Goal: Task Accomplishment & Management: Manage account settings

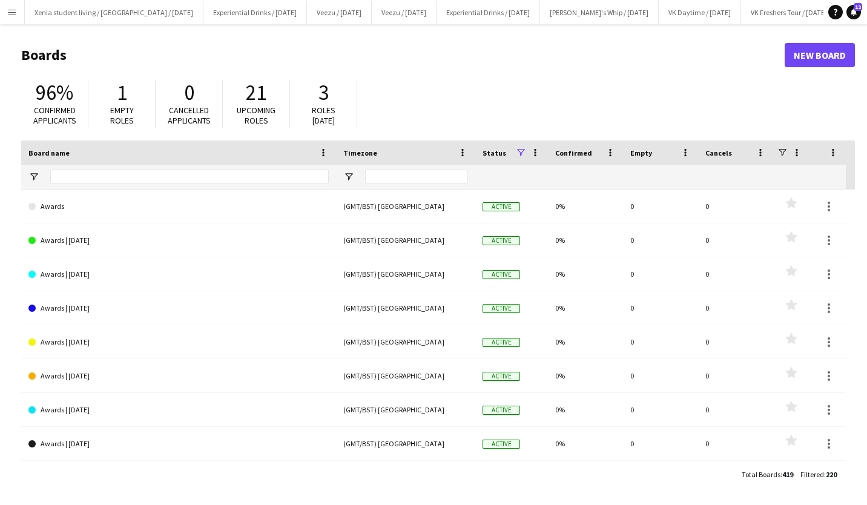
click at [10, 10] on app-icon "Menu" at bounding box center [12, 12] width 10 height 10
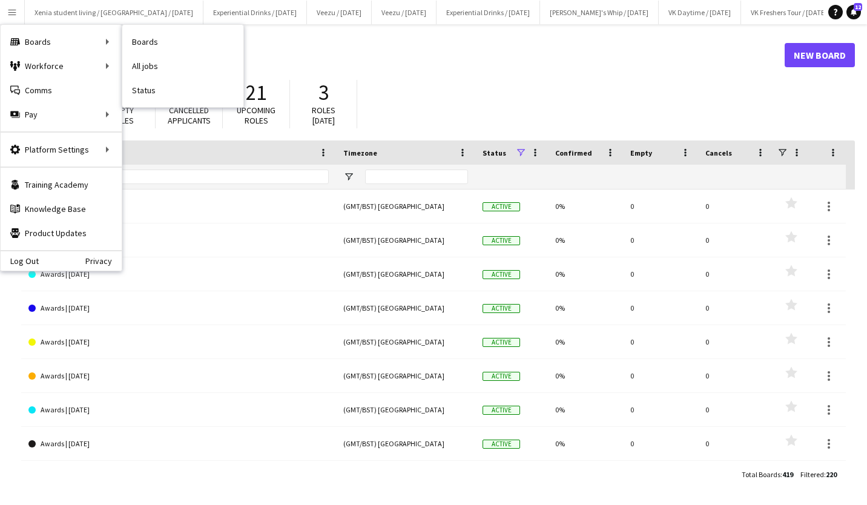
click at [136, 69] on link "All jobs" at bounding box center [182, 66] width 121 height 24
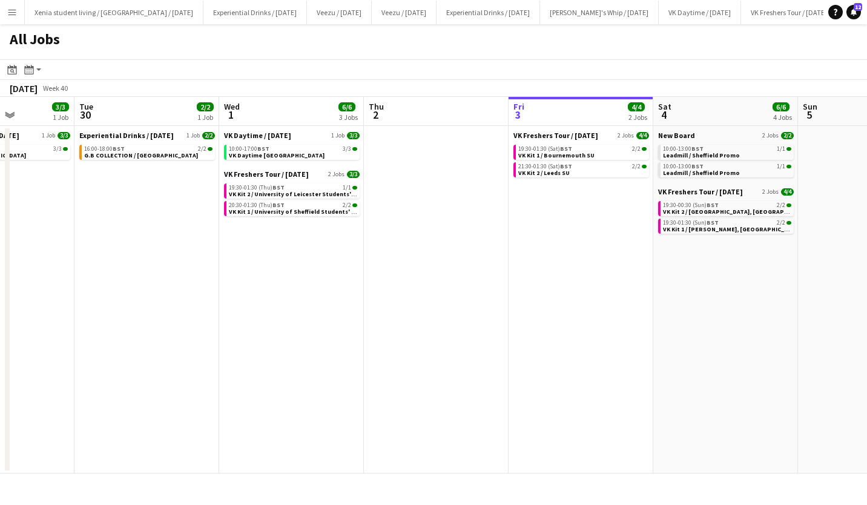
scroll to position [0, 359]
click at [323, 192] on span "VK Kit 2 / University of Leicester Students' Union" at bounding box center [299, 194] width 141 height 8
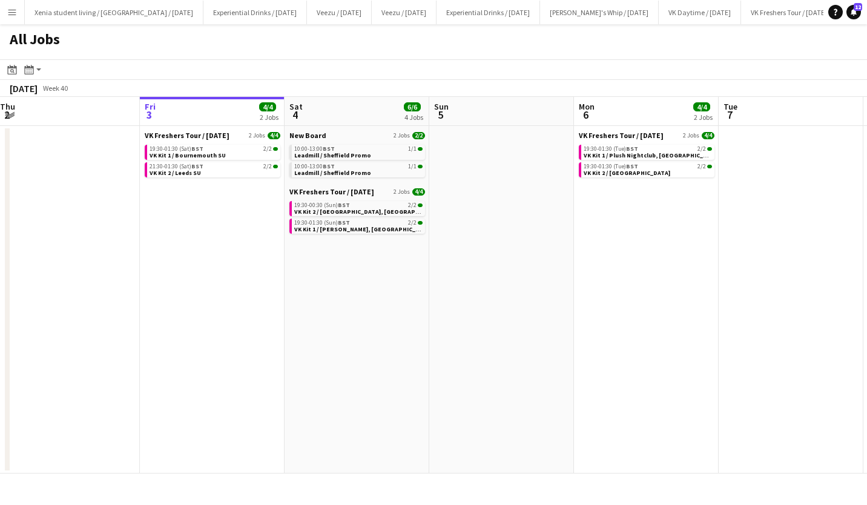
scroll to position [0, 293]
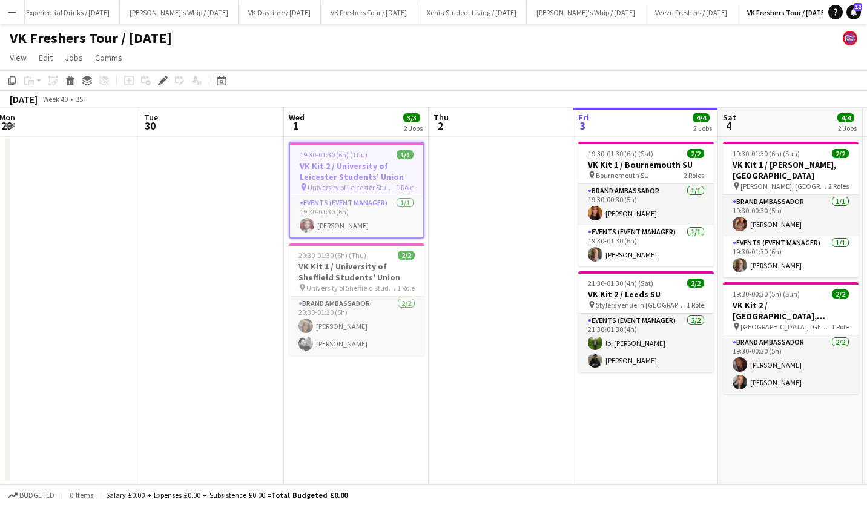
scroll to position [0, 440]
click at [9, 13] on app-icon "Menu" at bounding box center [12, 12] width 10 height 10
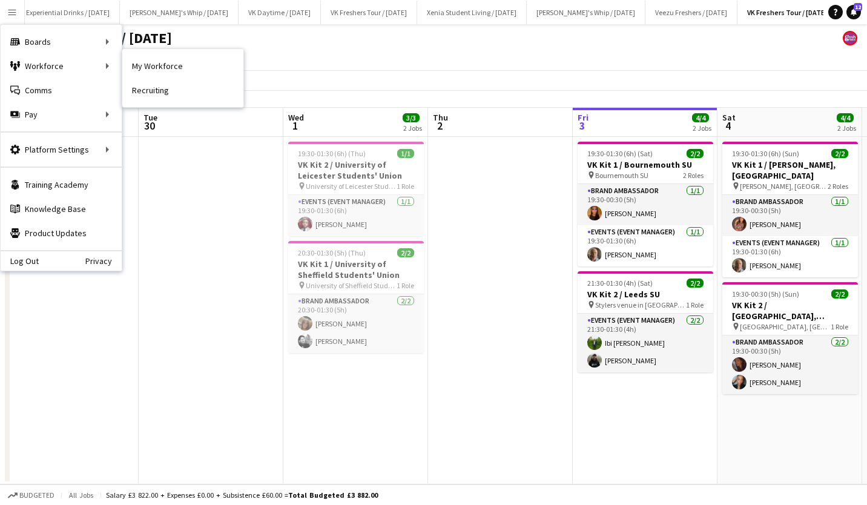
click at [156, 64] on link "My Workforce" at bounding box center [182, 66] width 121 height 24
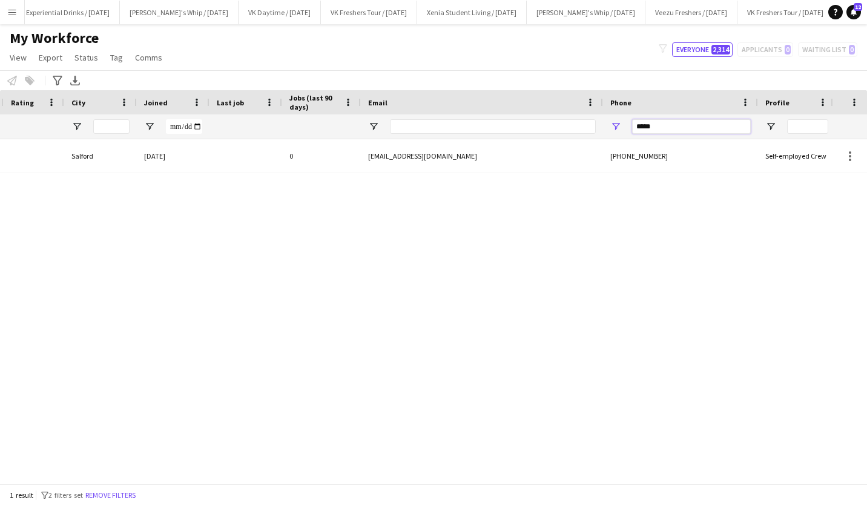
click at [672, 126] on input "*****" at bounding box center [691, 126] width 119 height 15
type input "*"
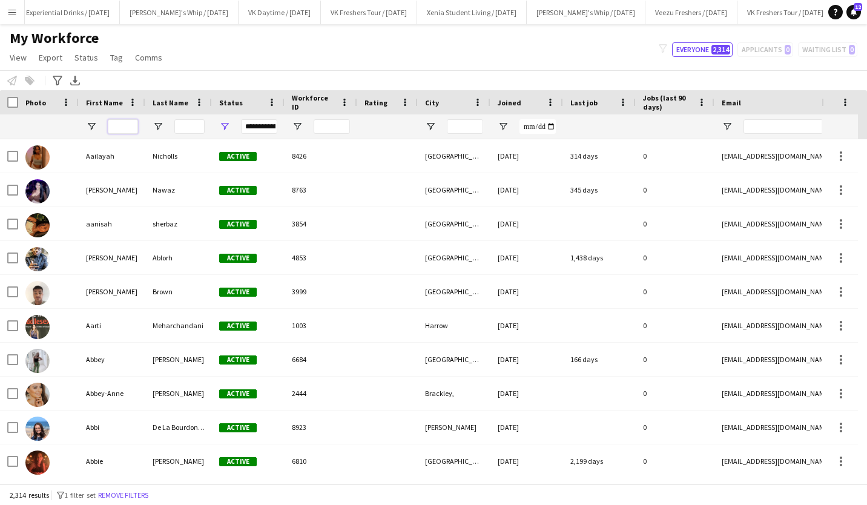
click at [120, 125] on input "First Name Filter Input" at bounding box center [123, 126] width 30 height 15
type input "*****"
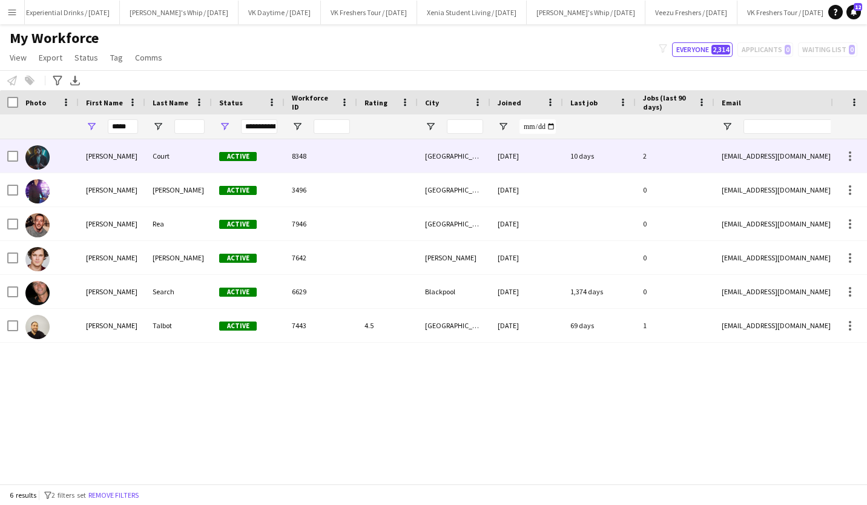
click at [91, 153] on div "Craig" at bounding box center [112, 155] width 67 height 33
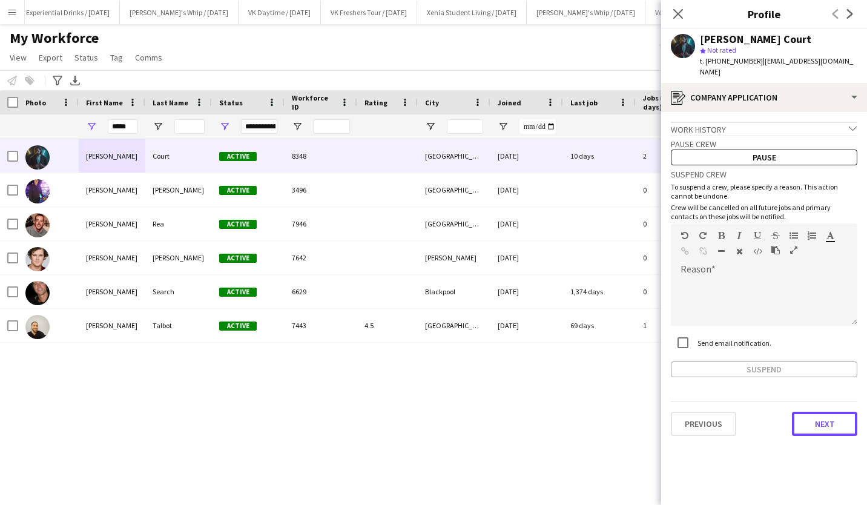
click at [824, 416] on button "Next" at bounding box center [824, 424] width 65 height 24
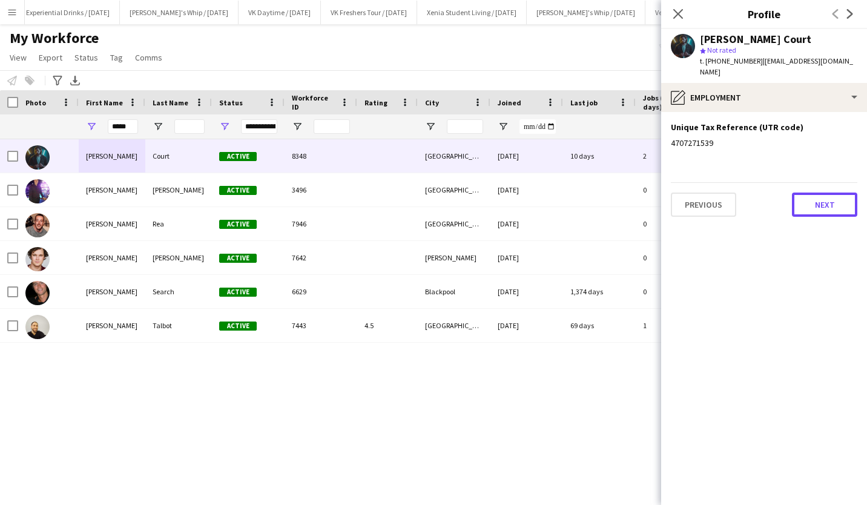
click at [826, 193] on button "Next" at bounding box center [824, 204] width 65 height 24
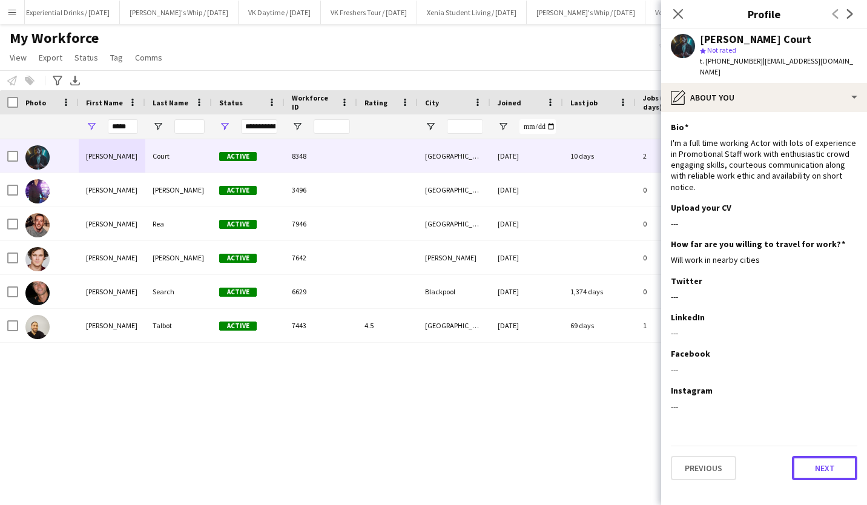
click at [816, 456] on button "Next" at bounding box center [824, 468] width 65 height 24
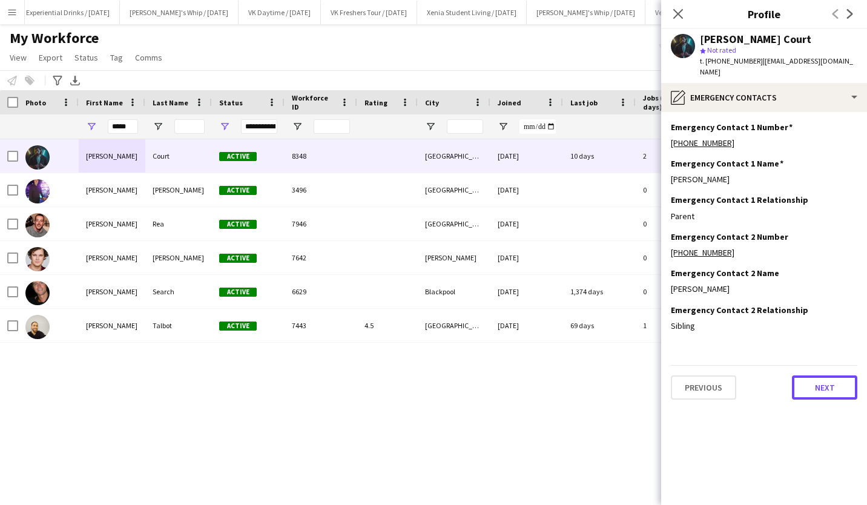
click at [838, 378] on button "Next" at bounding box center [824, 387] width 65 height 24
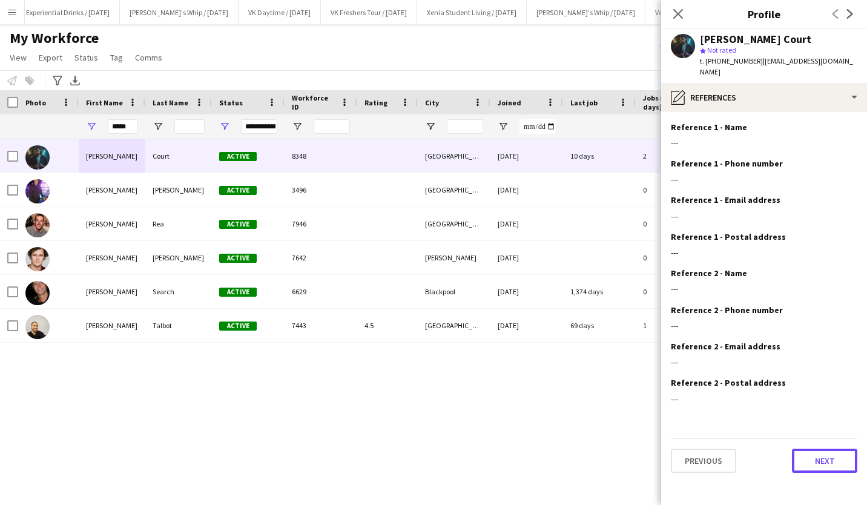
click at [825, 448] on button "Next" at bounding box center [824, 460] width 65 height 24
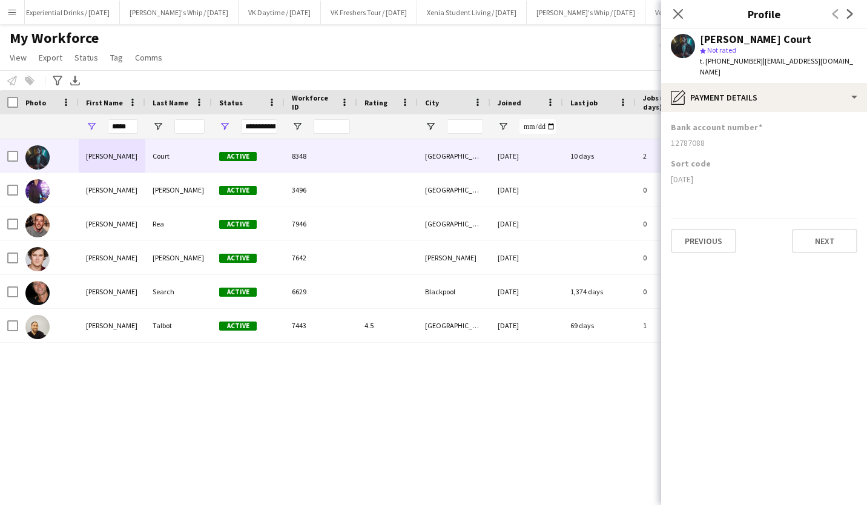
drag, startPoint x: 670, startPoint y: 165, endPoint x: 727, endPoint y: 172, distance: 57.9
click at [727, 172] on app-section-data-types "Bank account number 12787088 Sort code 09-01-31 Previous Next" at bounding box center [764, 308] width 206 height 393
copy div "09-01-31"
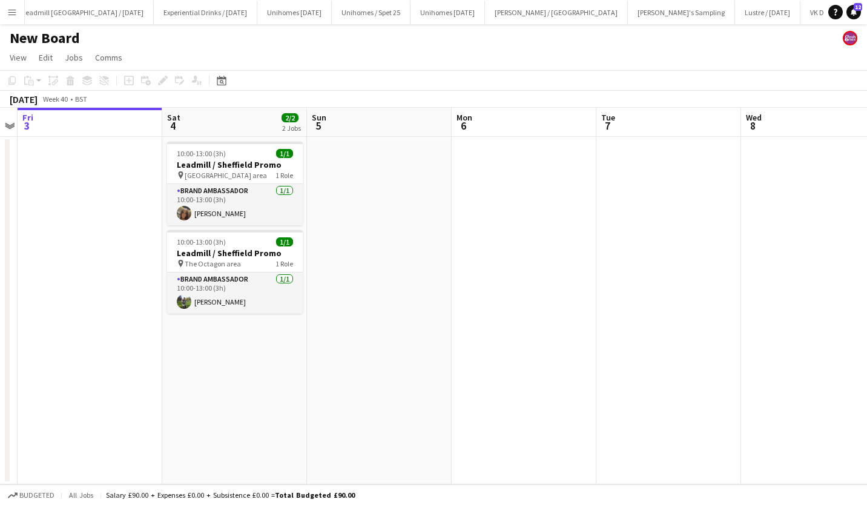
scroll to position [0, 278]
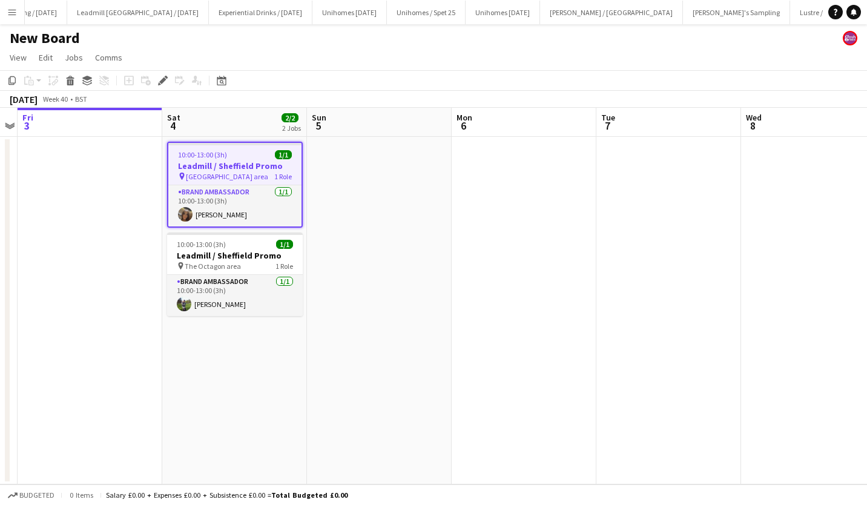
scroll to position [0, 1336]
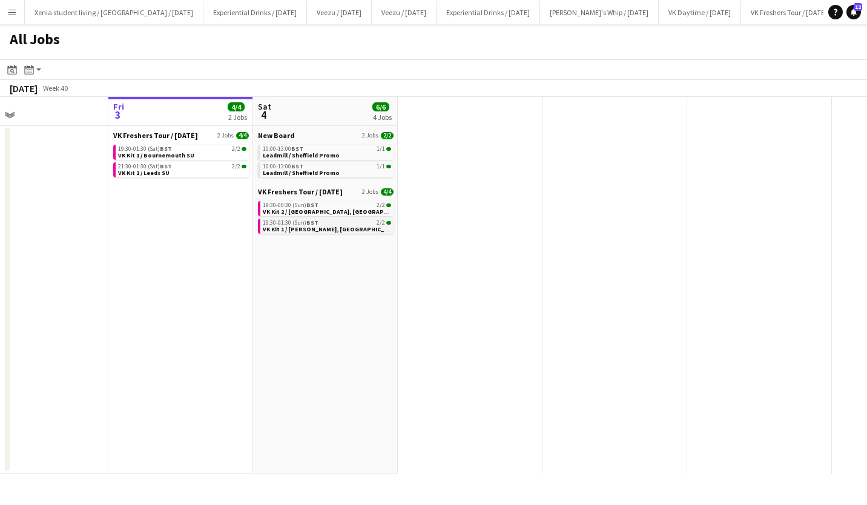
scroll to position [0, 290]
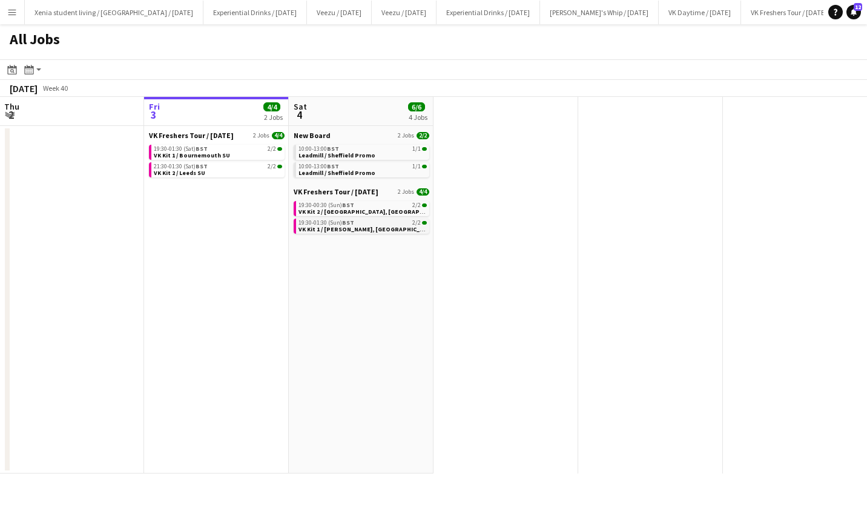
click at [341, 223] on span "19:30-01:30 (Sun) BST" at bounding box center [326, 223] width 56 height 6
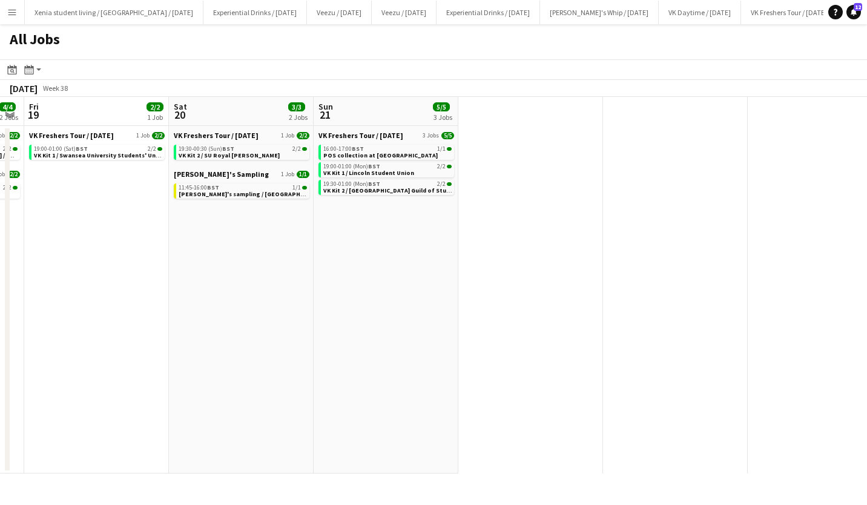
scroll to position [0, 260]
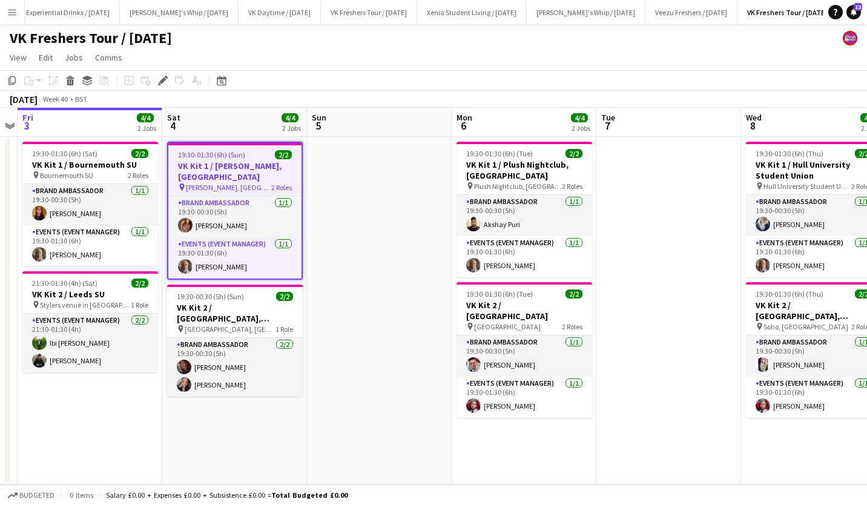
click at [236, 157] on span "19:30-01:30 (6h) (Sun)" at bounding box center [211, 154] width 67 height 9
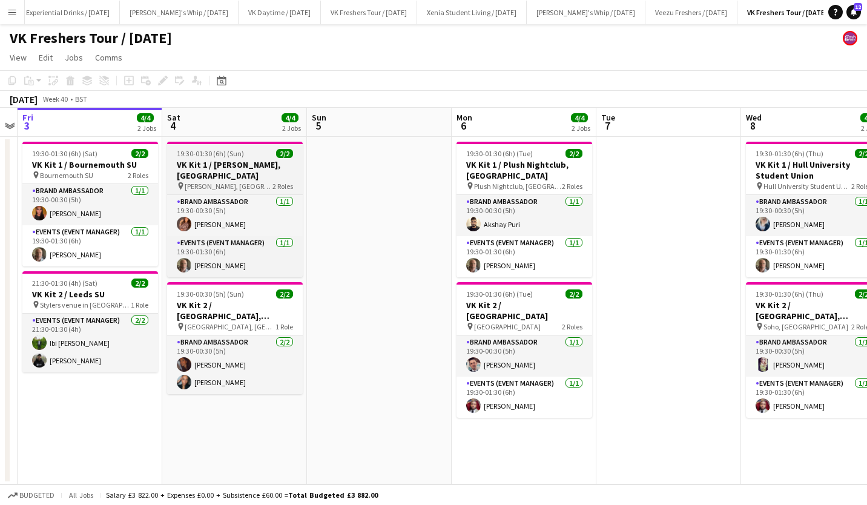
click at [236, 157] on span "19:30-01:30 (6h) (Sun)" at bounding box center [210, 153] width 67 height 9
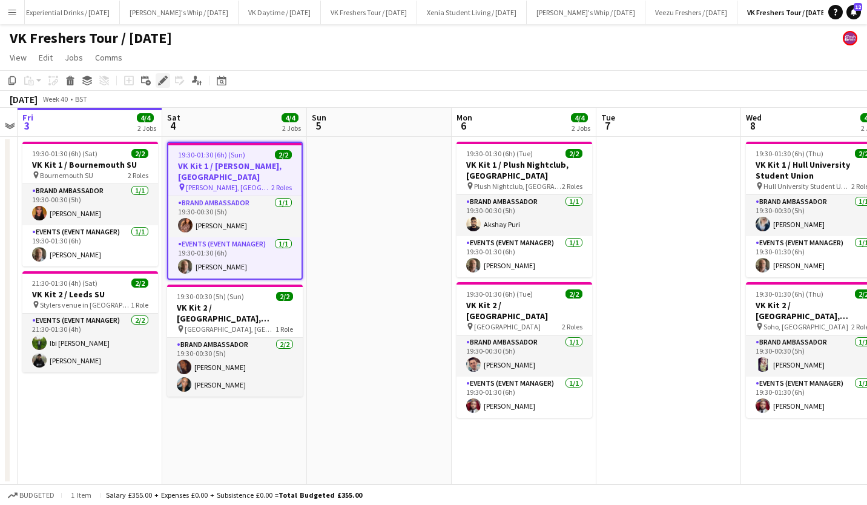
click at [164, 78] on icon at bounding box center [162, 80] width 7 height 7
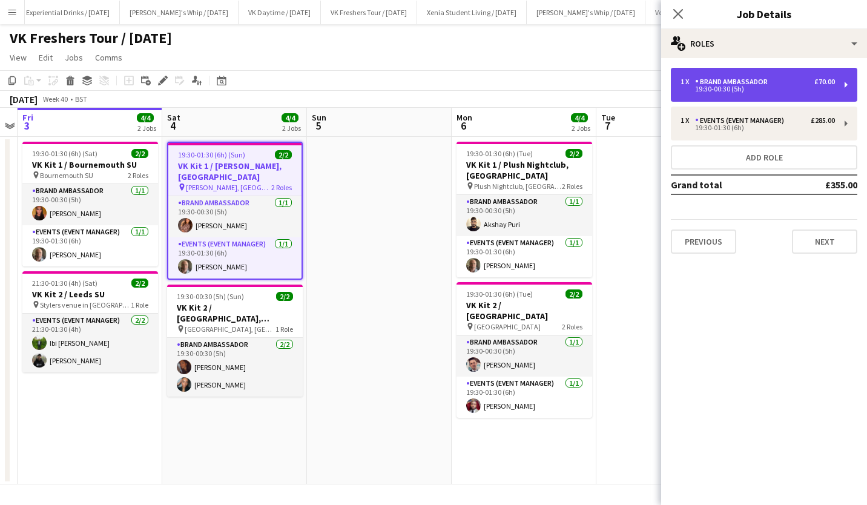
click at [751, 89] on div "19:30-00:30 (5h)" at bounding box center [757, 89] width 154 height 6
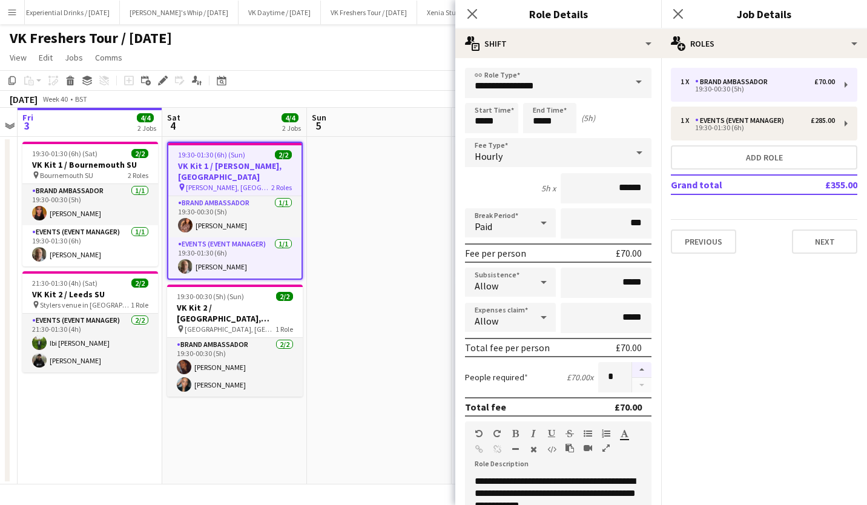
click at [633, 373] on button "button" at bounding box center [641, 370] width 19 height 16
type input "*"
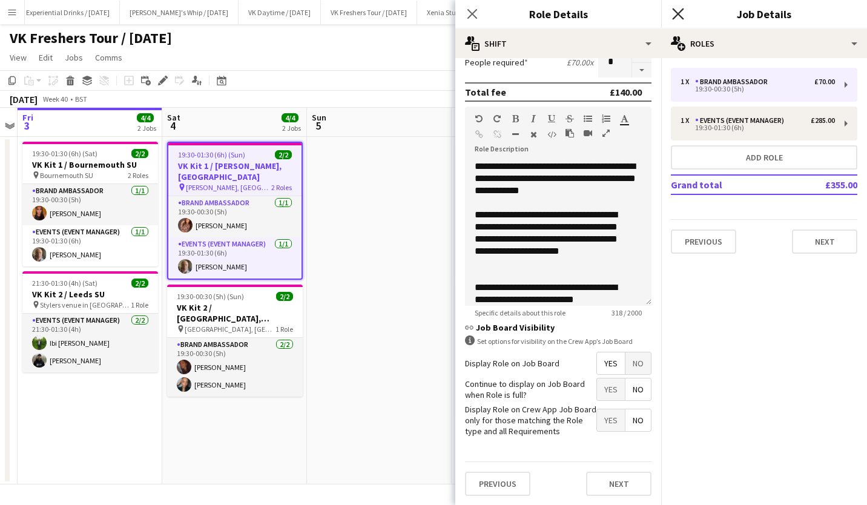
click at [677, 10] on icon "Close pop-in" at bounding box center [677, 13] width 11 height 11
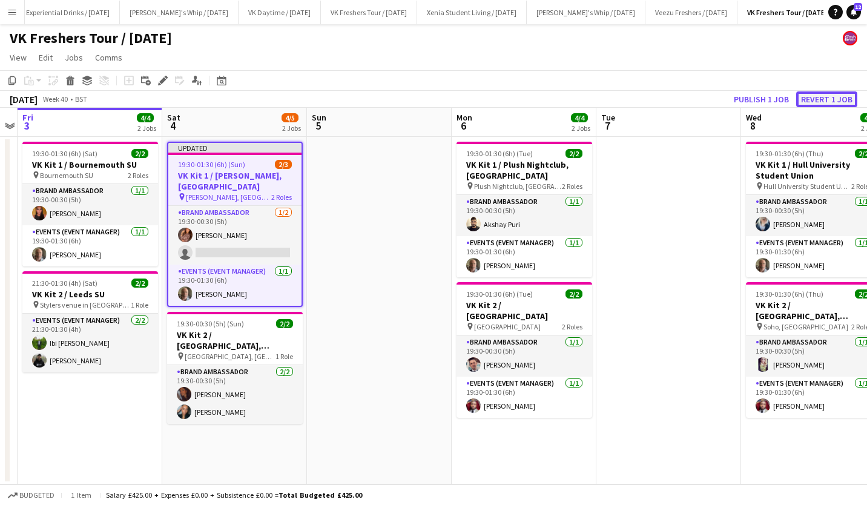
click at [840, 93] on button "Revert 1 job" at bounding box center [826, 99] width 61 height 16
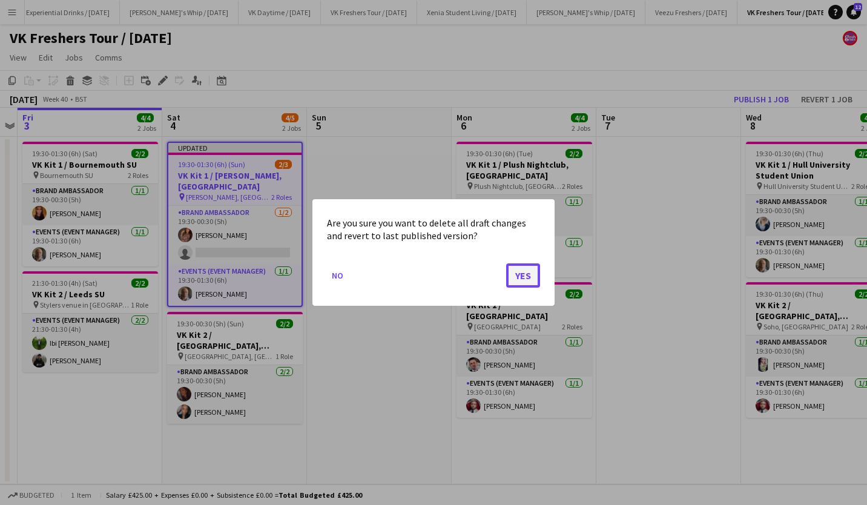
click at [525, 267] on button "Yes" at bounding box center [523, 275] width 34 height 24
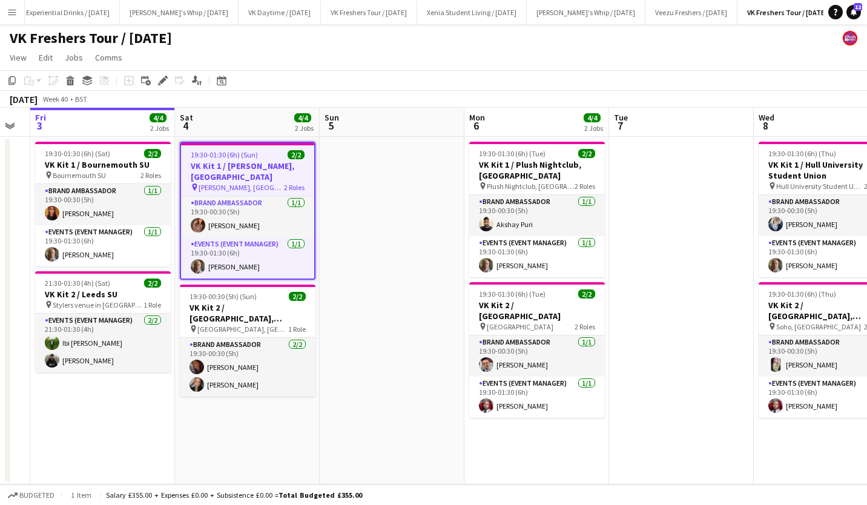
scroll to position [0, 404]
click at [523, 225] on app-card-role "Brand Ambassador 1/1 19:30-00:30 (5h) Akshay Puri" at bounding box center [536, 215] width 136 height 41
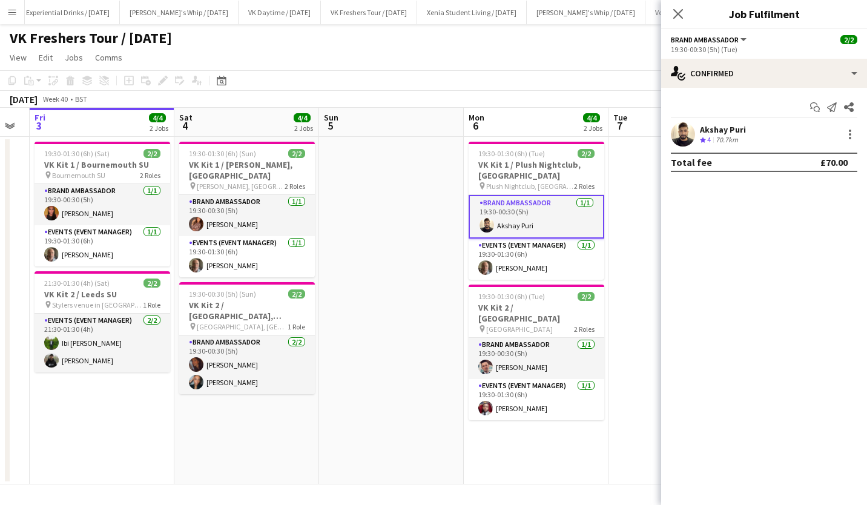
click at [717, 130] on div "Akshay Puri" at bounding box center [723, 129] width 46 height 11
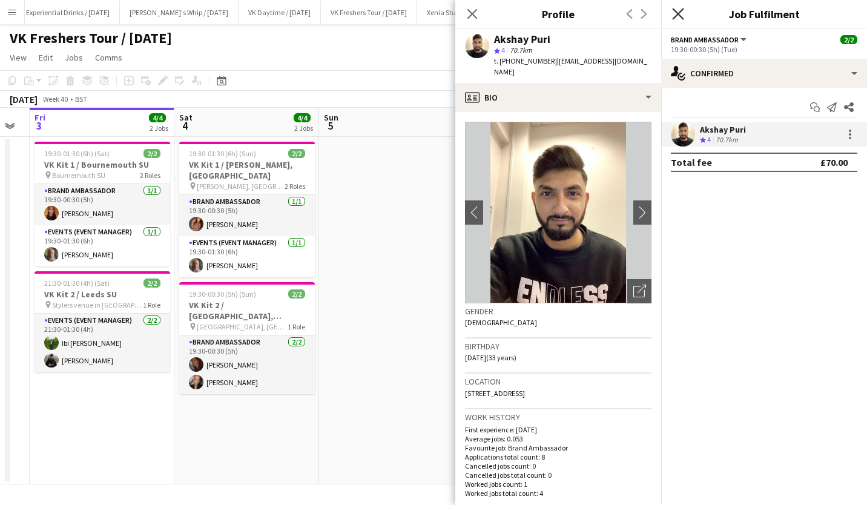
click at [680, 13] on icon at bounding box center [677, 13] width 11 height 11
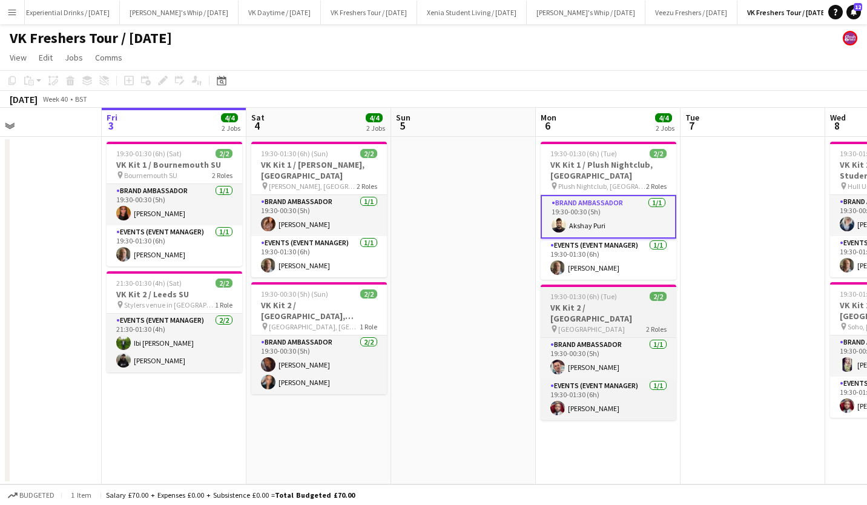
scroll to position [0, 259]
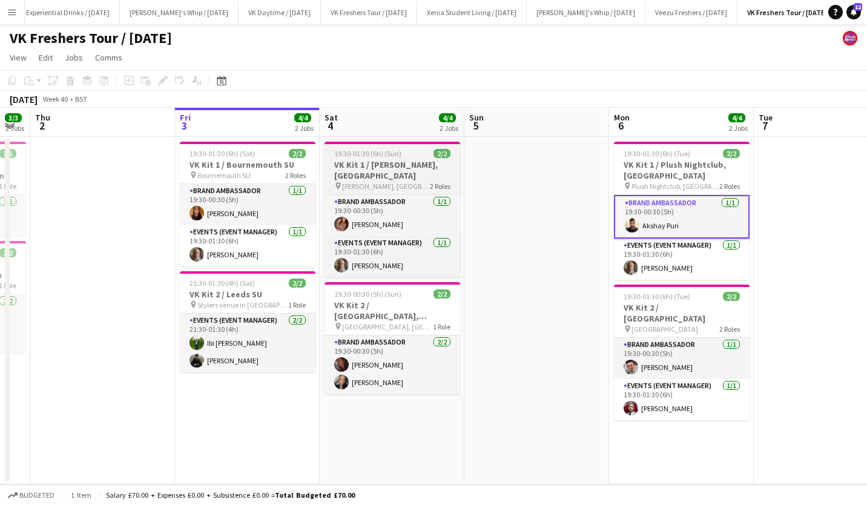
click at [391, 165] on h3 "VK Kit 1 / [PERSON_NAME], [GEOGRAPHIC_DATA]" at bounding box center [392, 170] width 136 height 22
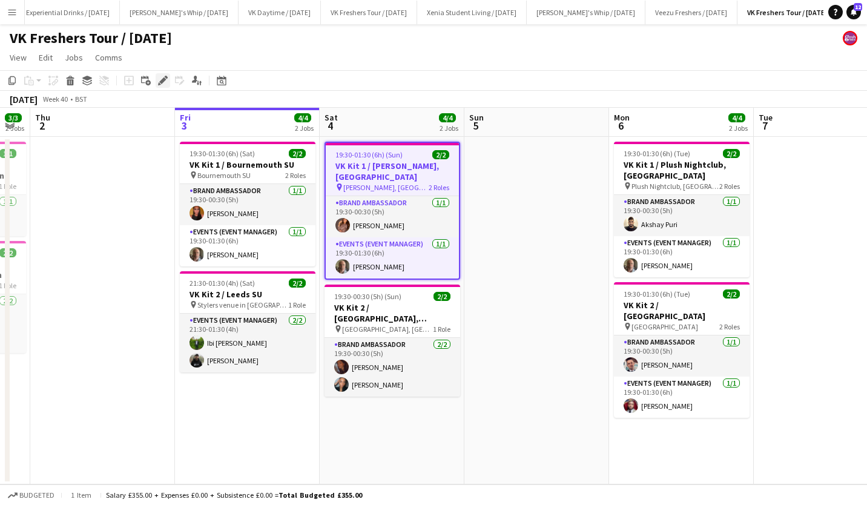
click at [158, 75] on div "Edit" at bounding box center [163, 80] width 15 height 15
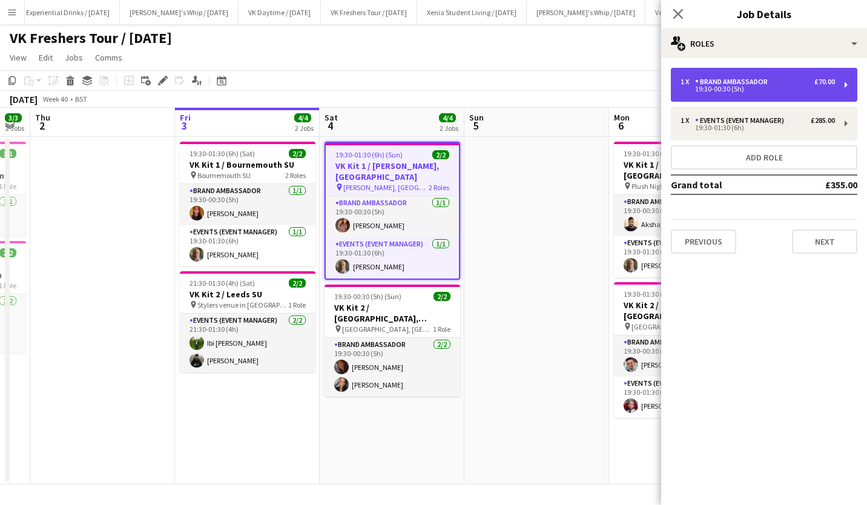
click at [791, 84] on div "1 x Brand Ambassador £70.00" at bounding box center [757, 81] width 154 height 8
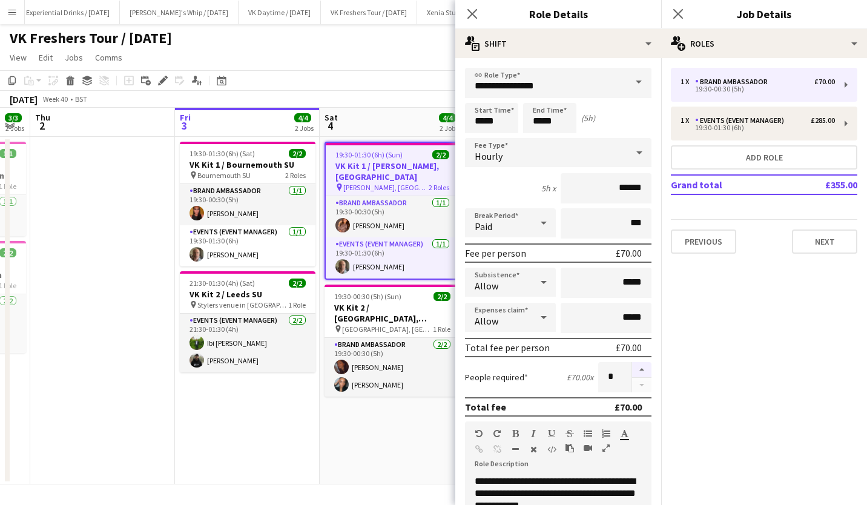
click at [633, 368] on button "button" at bounding box center [641, 370] width 19 height 16
type input "*"
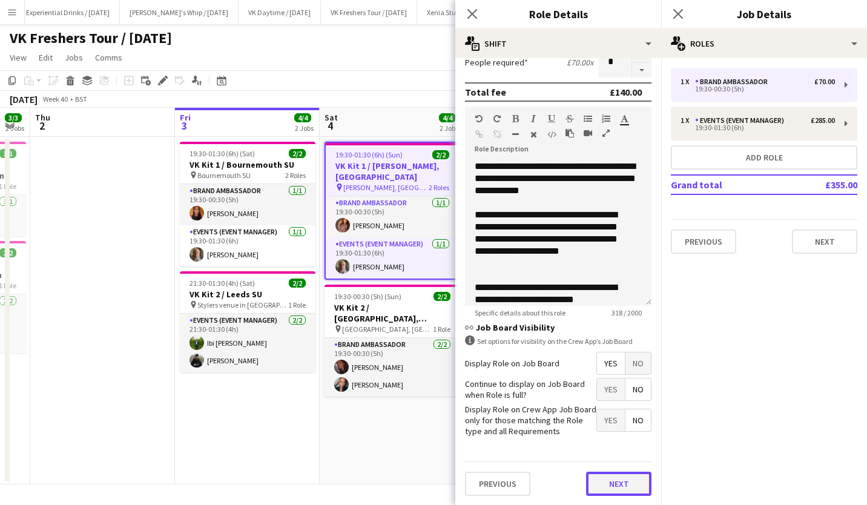
click at [617, 476] on button "Next" at bounding box center [618, 483] width 65 height 24
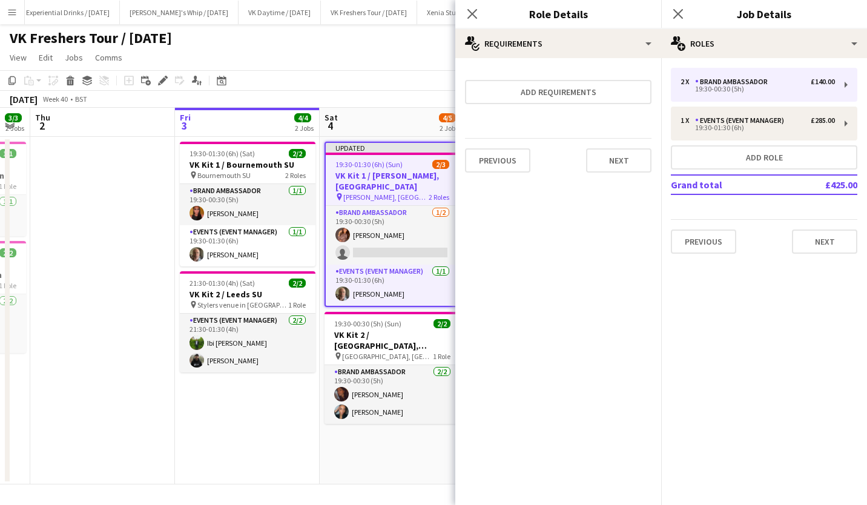
scroll to position [0, 0]
click at [624, 163] on button "Next" at bounding box center [618, 160] width 65 height 24
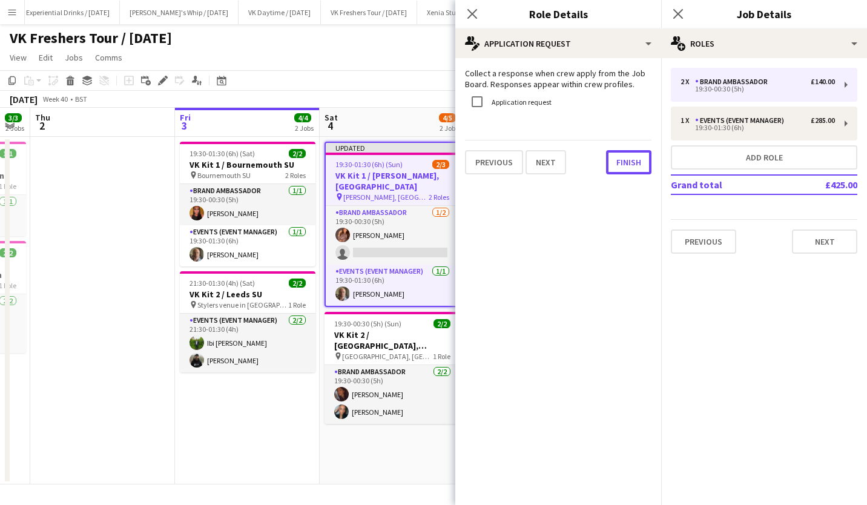
click at [624, 163] on button "Finish" at bounding box center [628, 162] width 45 height 24
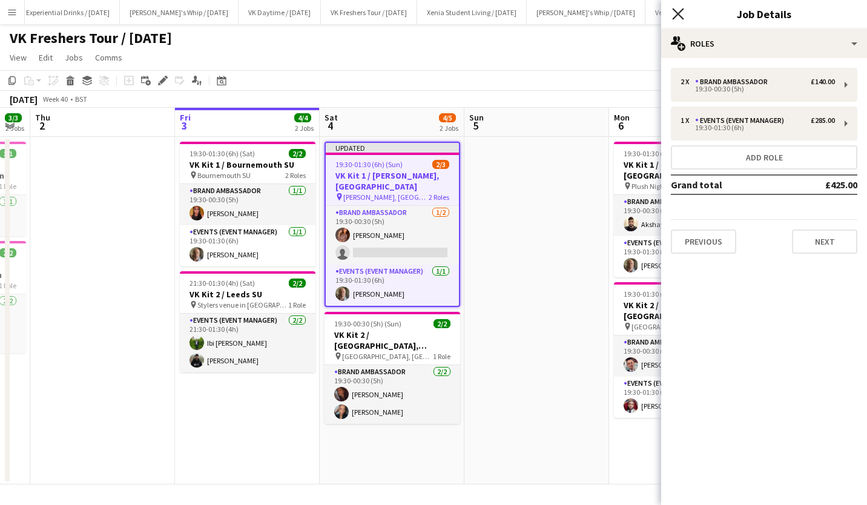
click at [675, 18] on icon "Close pop-in" at bounding box center [677, 13] width 11 height 11
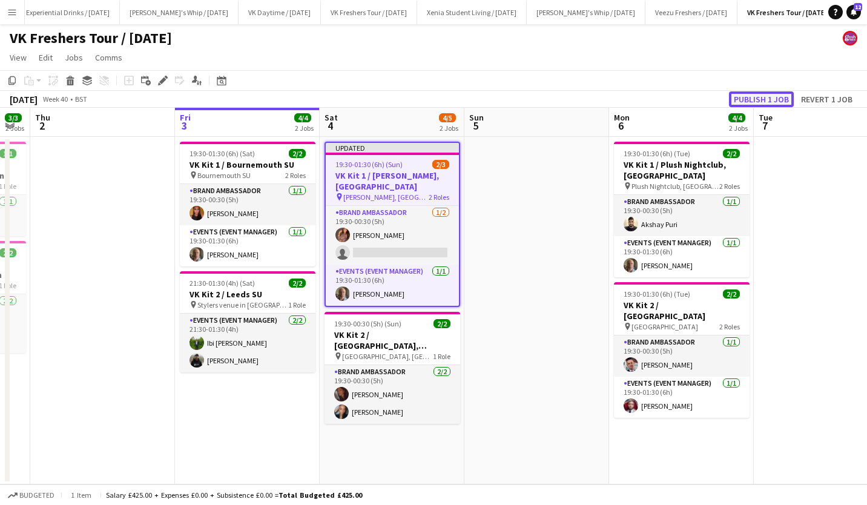
click at [766, 106] on button "Publish 1 job" at bounding box center [761, 99] width 65 height 16
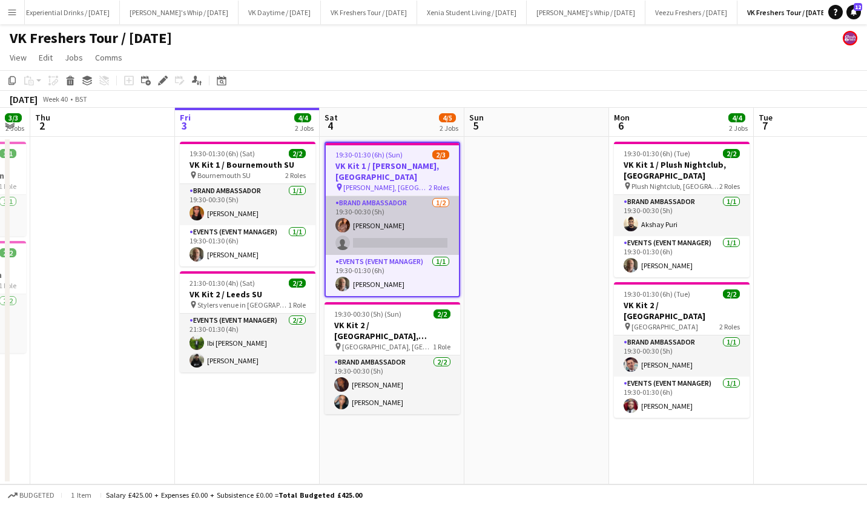
click at [403, 248] on app-card-role "Brand Ambassador 1/2 19:30-00:30 (5h) Sara Manchipp single-neutral-actions" at bounding box center [392, 225] width 133 height 59
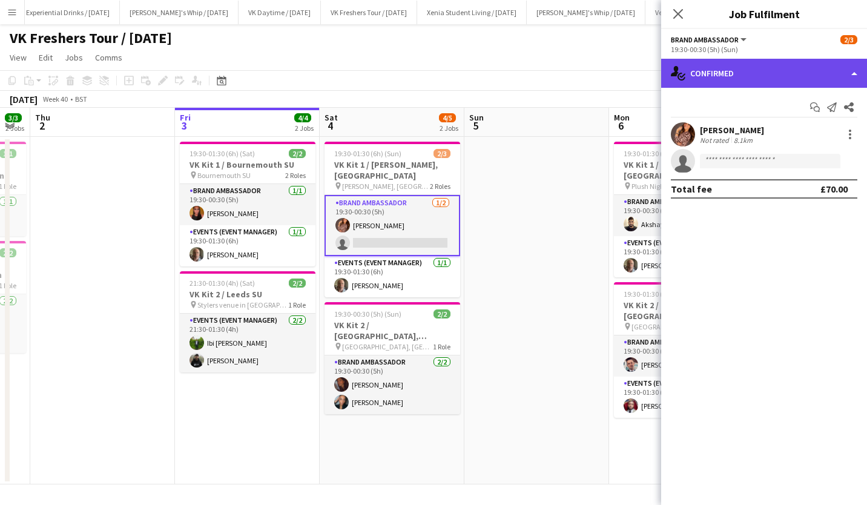
click at [725, 79] on div "single-neutral-actions-check-2 Confirmed" at bounding box center [764, 73] width 206 height 29
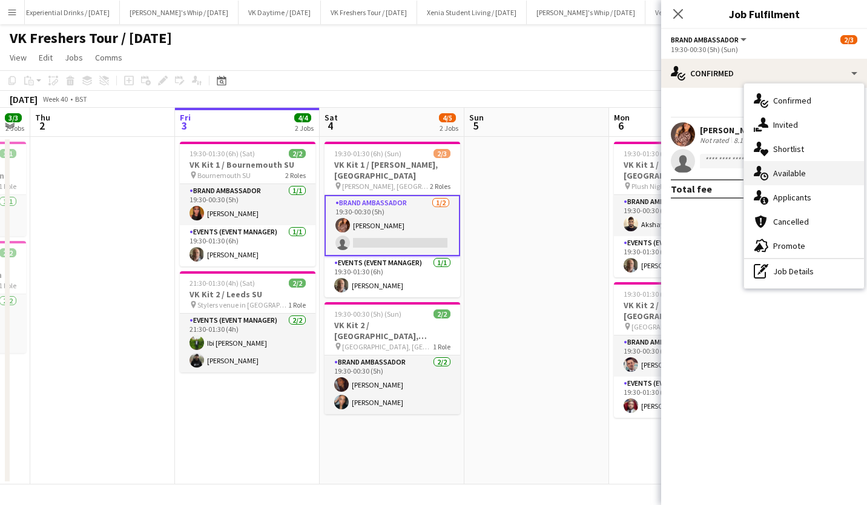
click at [806, 162] on div "single-neutral-actions-upload Available" at bounding box center [804, 173] width 120 height 24
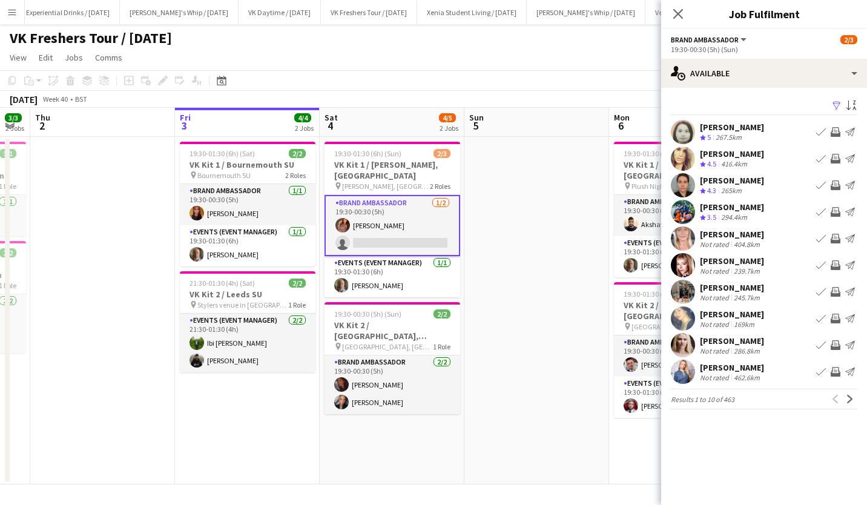
click at [832, 102] on app-icon "Filter" at bounding box center [837, 105] width 10 height 11
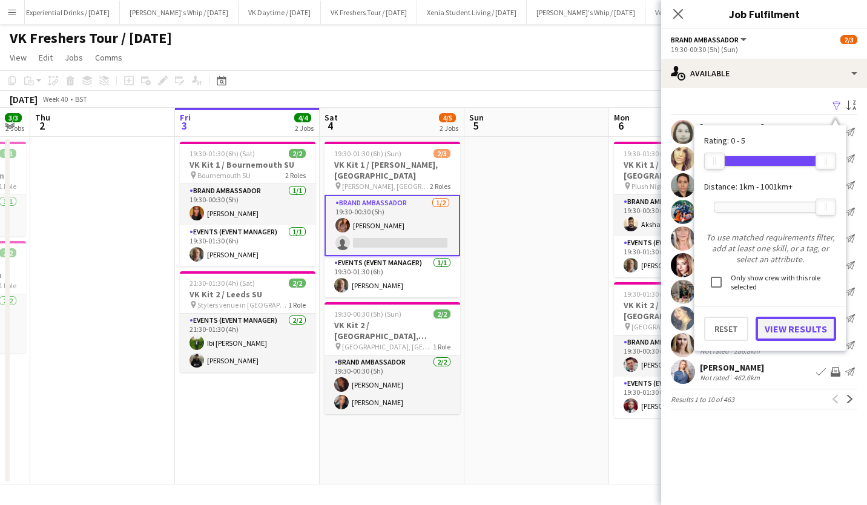
click at [781, 327] on button "View Results" at bounding box center [795, 329] width 80 height 24
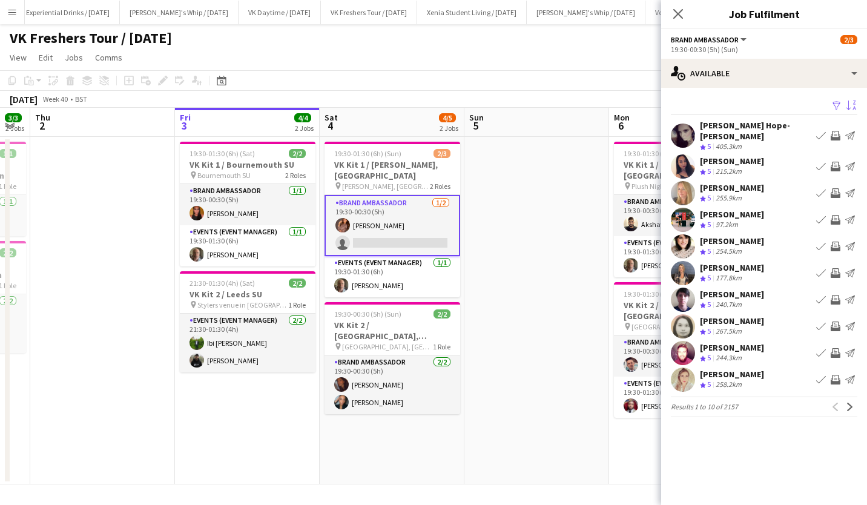
click at [847, 108] on app-icon "Sort asc" at bounding box center [851, 105] width 10 height 11
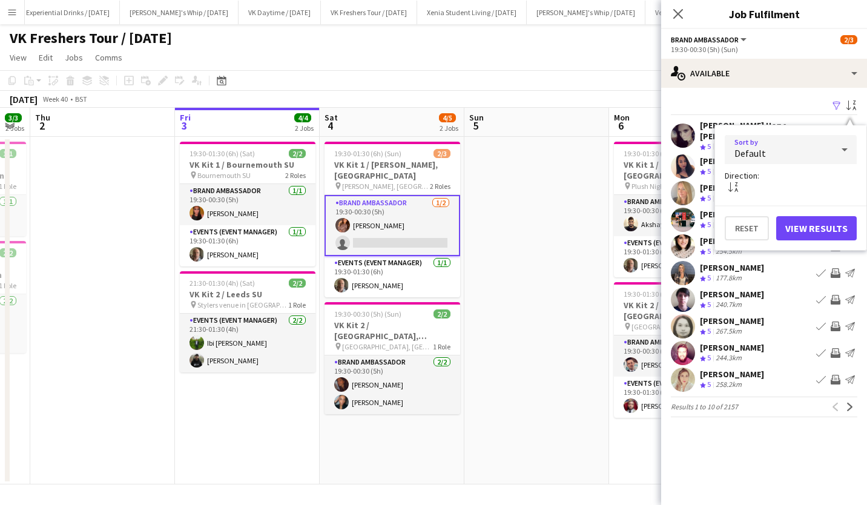
click at [828, 154] on div "Default" at bounding box center [778, 149] width 108 height 29
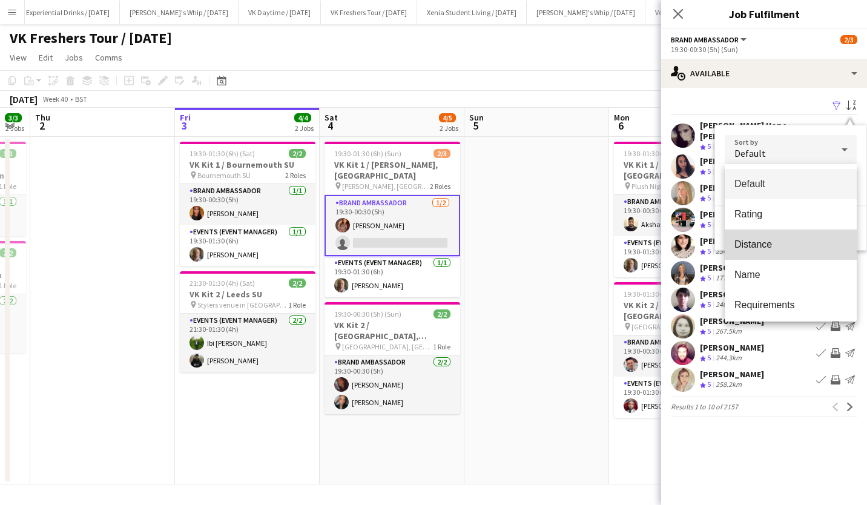
click at [802, 248] on span "Distance" at bounding box center [790, 243] width 113 height 11
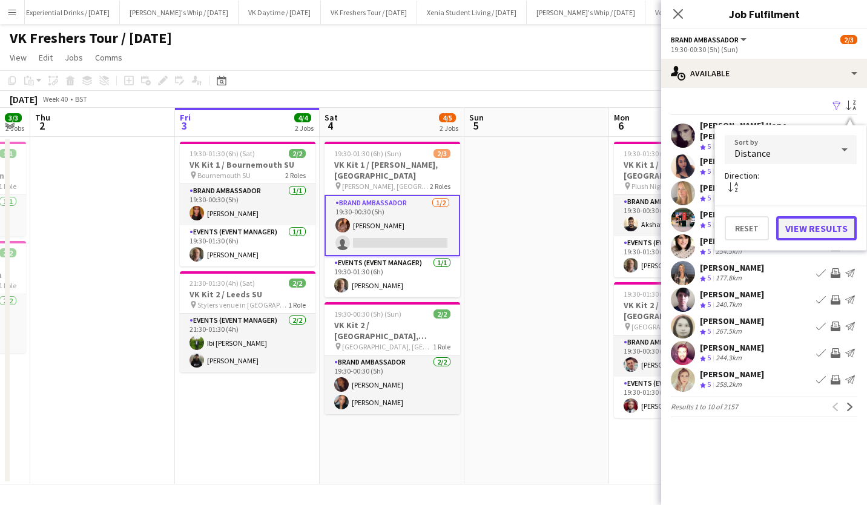
click at [830, 226] on button "View Results" at bounding box center [816, 228] width 80 height 24
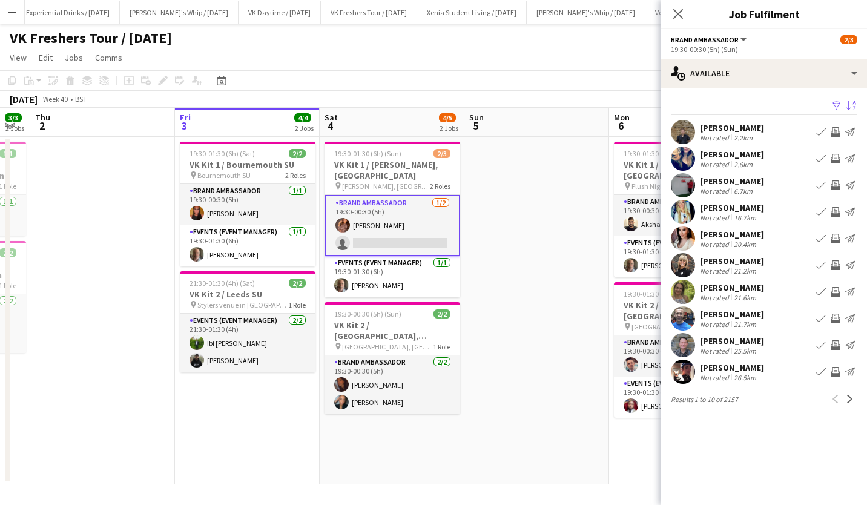
click at [752, 202] on div "Katie Dixon-Griffiths Not rated 16.7km Book crew Invite crew Send notification" at bounding box center [764, 212] width 206 height 24
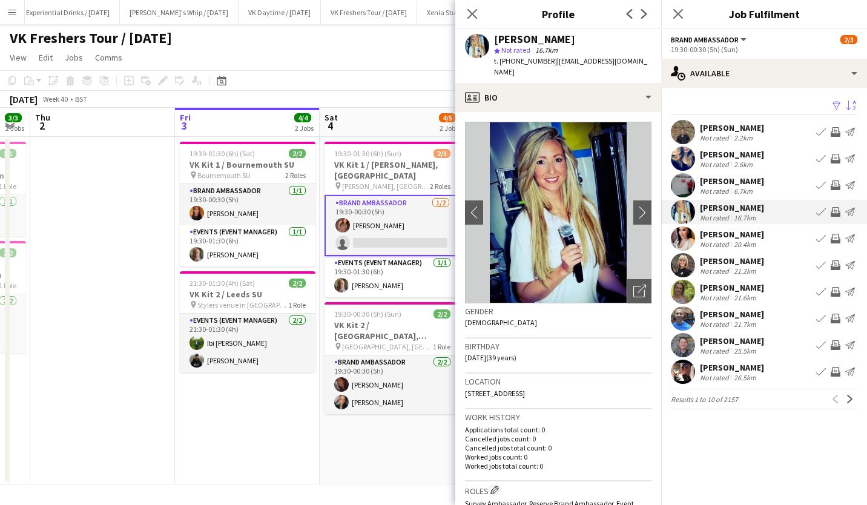
click at [740, 234] on div "Lynsey Phillips" at bounding box center [732, 234] width 64 height 11
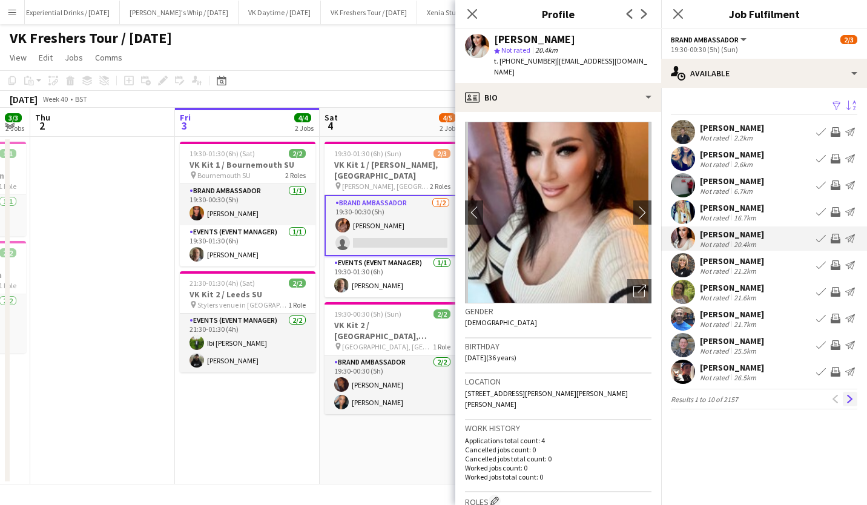
click at [850, 402] on app-icon "Next" at bounding box center [849, 399] width 8 height 8
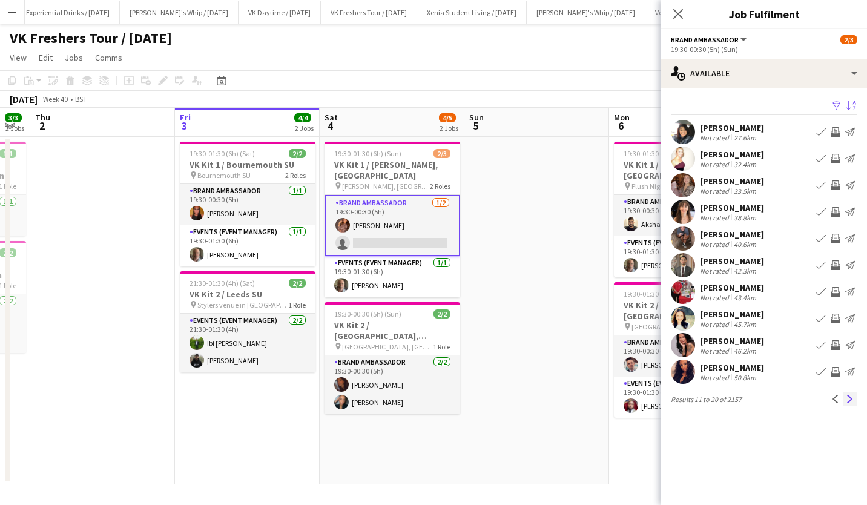
click at [850, 396] on app-icon "Next" at bounding box center [849, 399] width 8 height 8
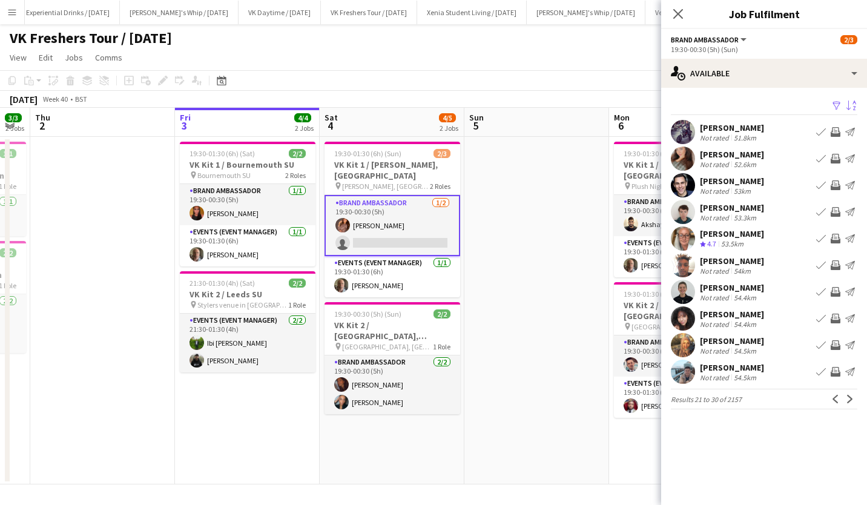
click at [746, 229] on div "Krysha Osullivan" at bounding box center [732, 233] width 64 height 11
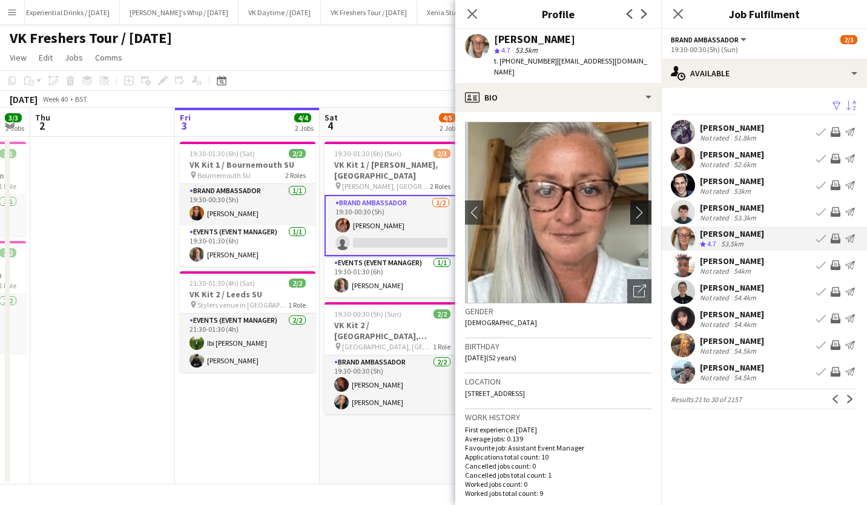
click at [633, 206] on app-icon "chevron-right" at bounding box center [642, 212] width 19 height 13
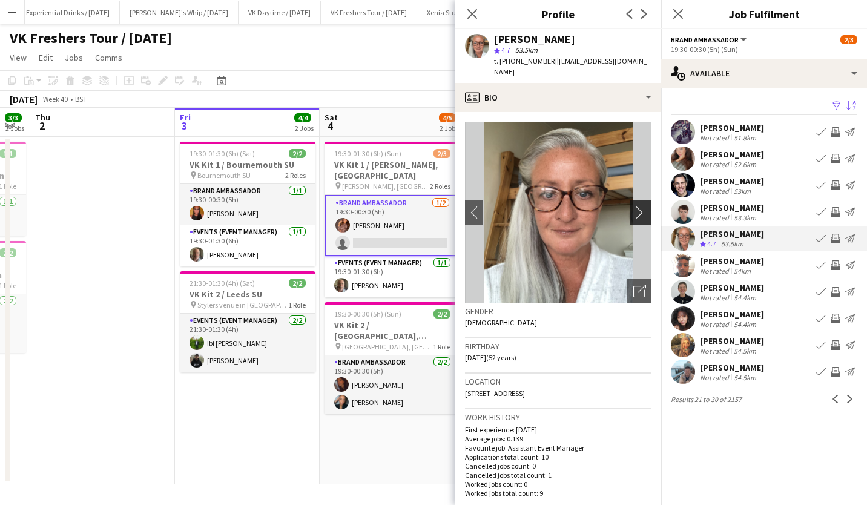
click at [633, 206] on app-icon "chevron-right" at bounding box center [642, 212] width 19 height 13
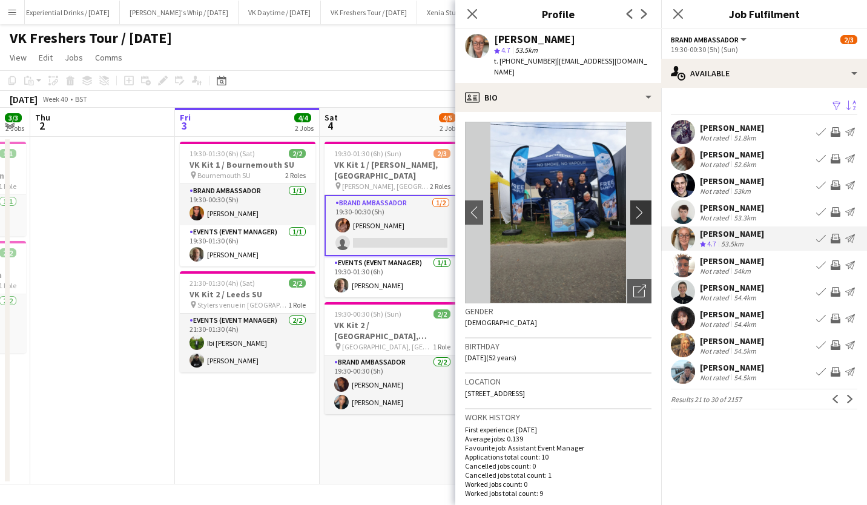
click at [633, 206] on app-icon "chevron-right" at bounding box center [642, 212] width 19 height 13
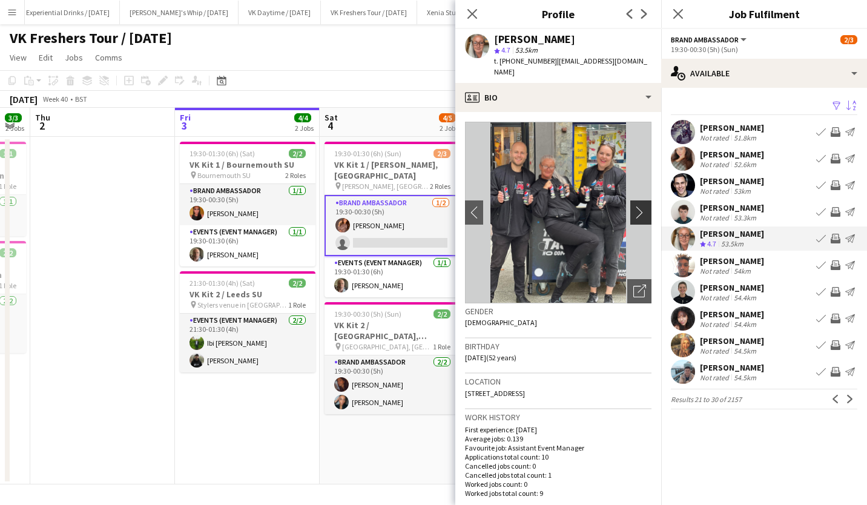
click at [633, 206] on app-icon "chevron-right" at bounding box center [642, 212] width 19 height 13
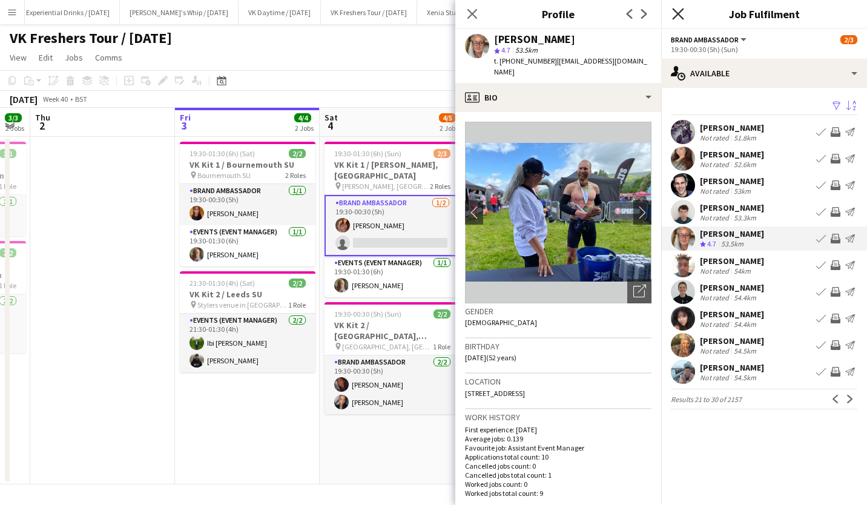
click at [681, 15] on icon "Close pop-in" at bounding box center [677, 13] width 11 height 11
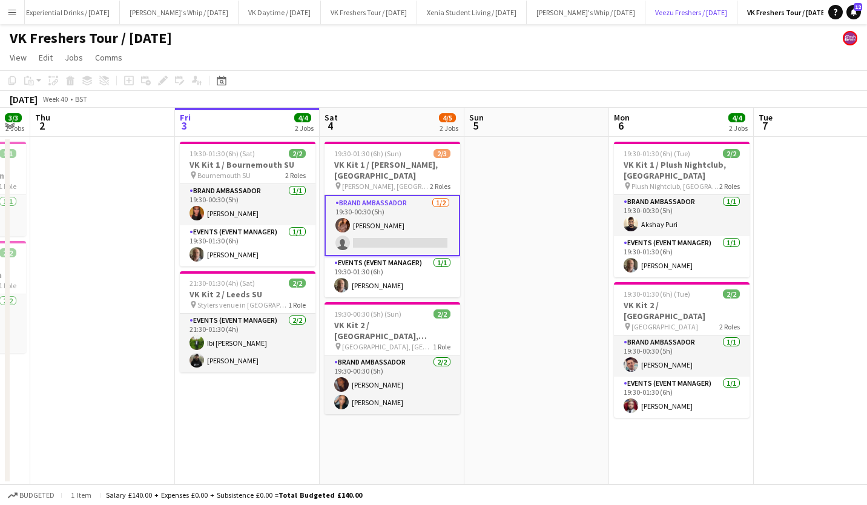
click at [681, 15] on button "Veezu Freshers / Sept 2025 Close" at bounding box center [691, 13] width 92 height 24
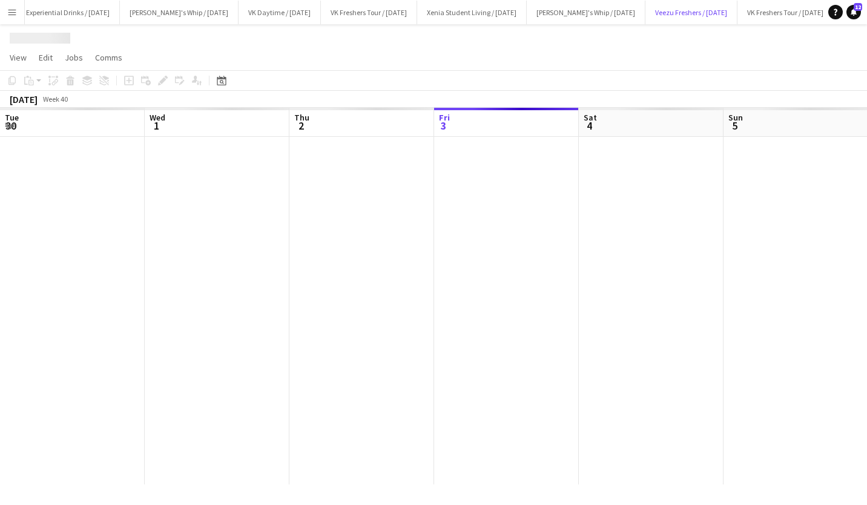
scroll to position [0, 289]
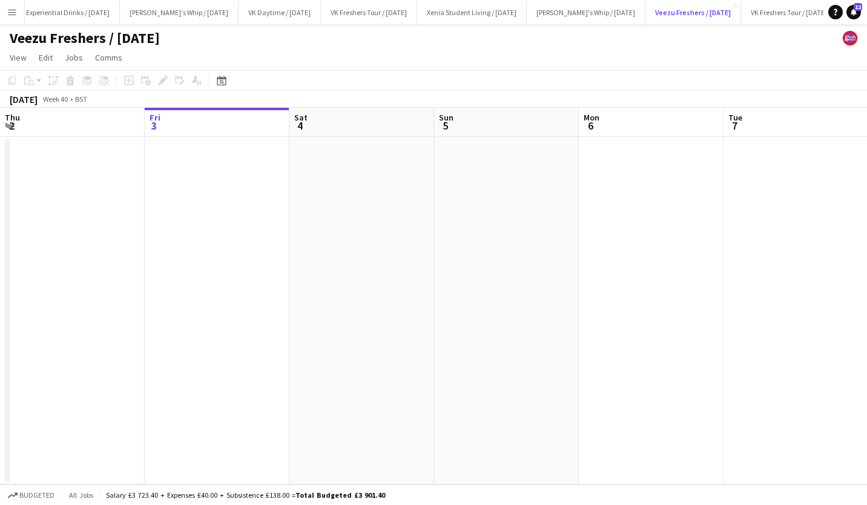
click at [681, 15] on button "Veezu Freshers / Sept 2025 Close" at bounding box center [693, 13] width 96 height 24
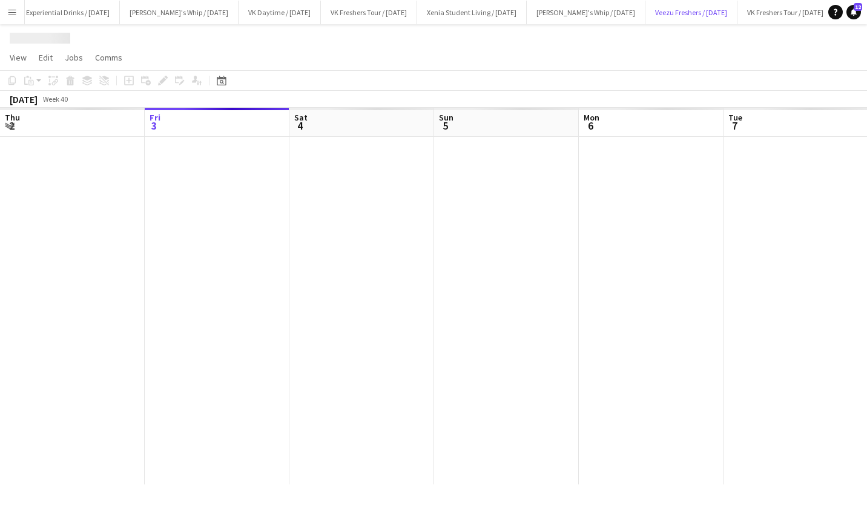
click at [681, 15] on button "Veezu Freshers / Sept 2025 Close" at bounding box center [691, 13] width 92 height 24
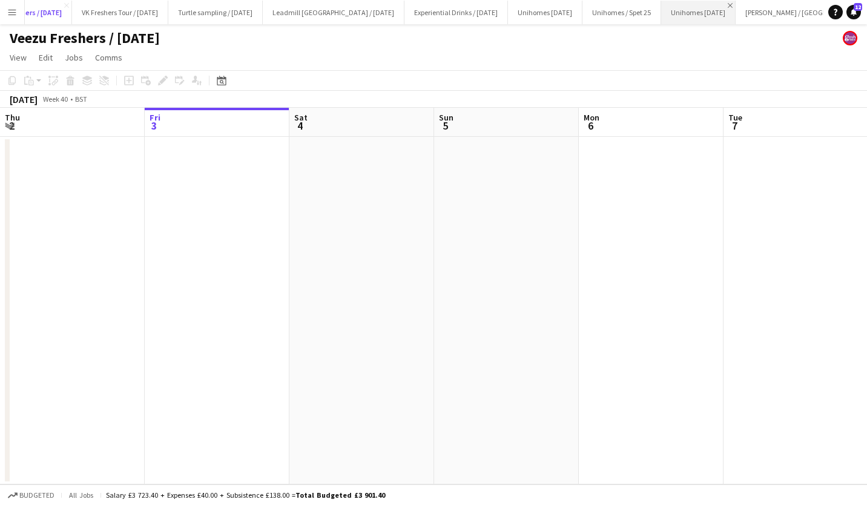
scroll to position [0, 1100]
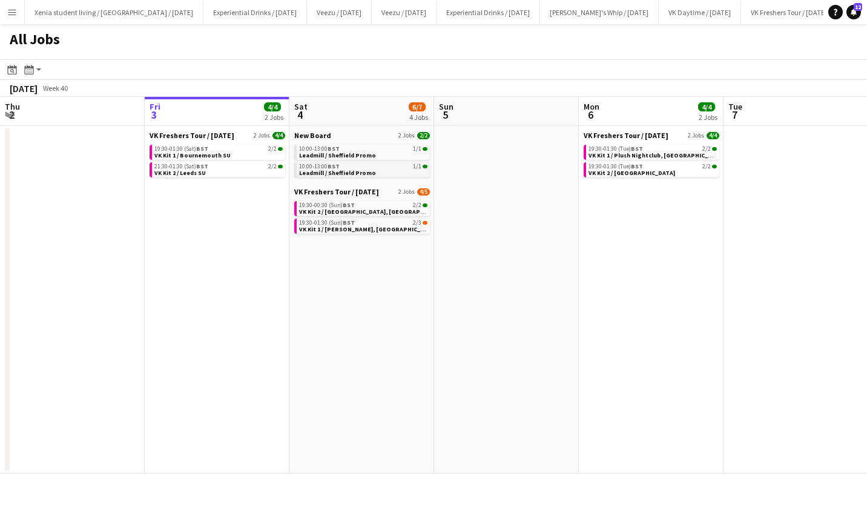
click at [370, 172] on link "10:00-13:00 BST 1/1 Leadmill / Sheffield Promo" at bounding box center [363, 169] width 128 height 14
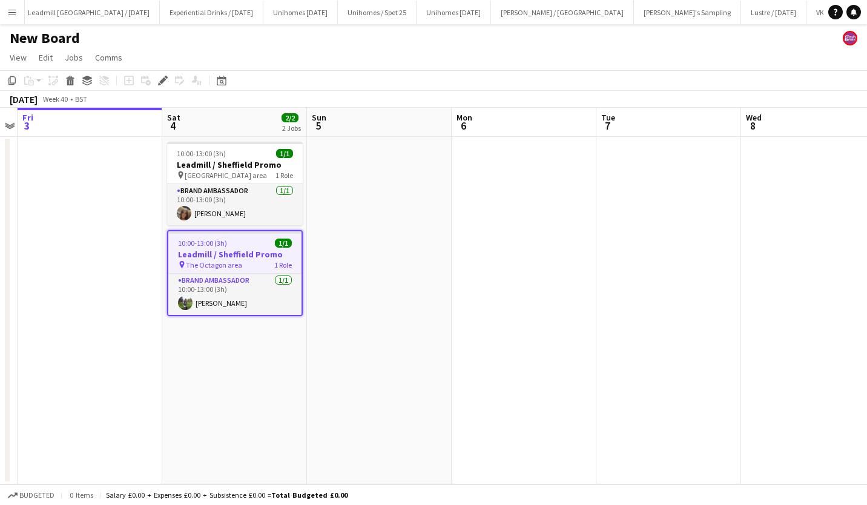
scroll to position [0, 1336]
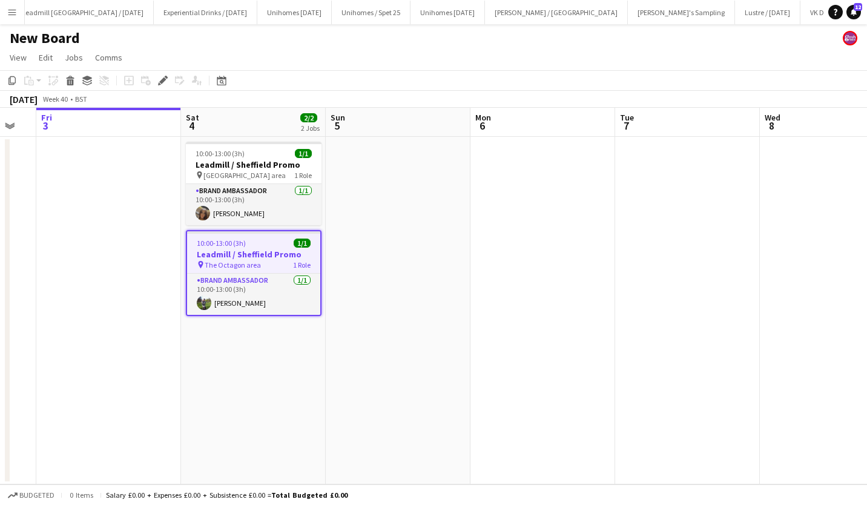
drag, startPoint x: 0, startPoint y: 0, endPoint x: 401, endPoint y: 168, distance: 434.5
click at [401, 168] on app-calendar-viewport "Wed 1 Thu 2 Fri 3 Sat 4 2/2 2 Jobs Sun 5 Mon 6 Tue 7 Wed 8 Thu 9 Fri 10 Sat 11 …" at bounding box center [433, 296] width 867 height 376
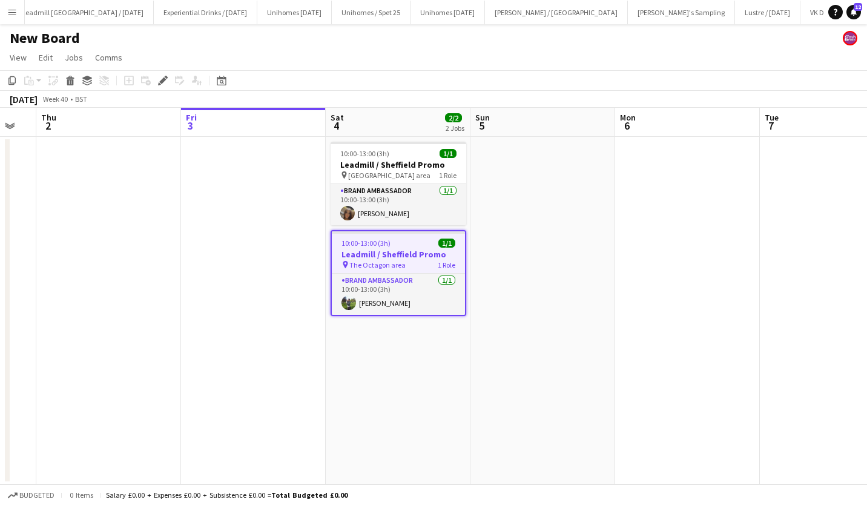
scroll to position [0, 386]
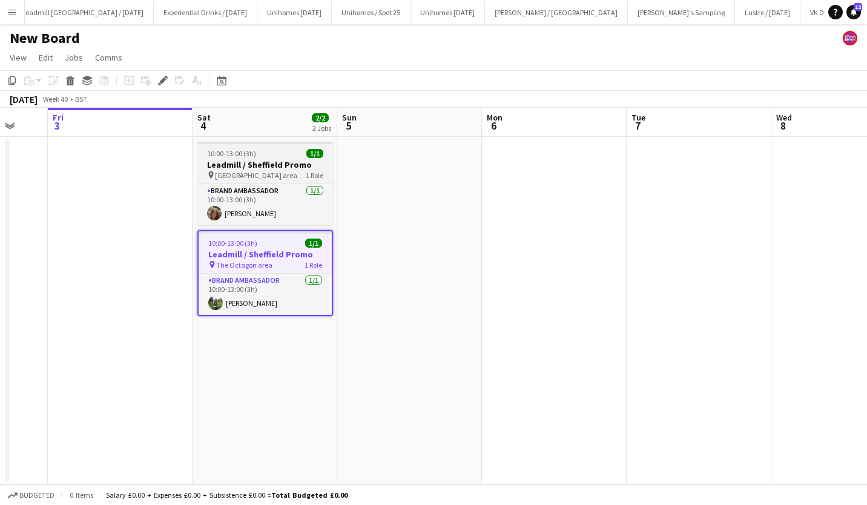
click at [276, 162] on h3 "Leadmill / Sheffield Promo" at bounding box center [265, 164] width 136 height 11
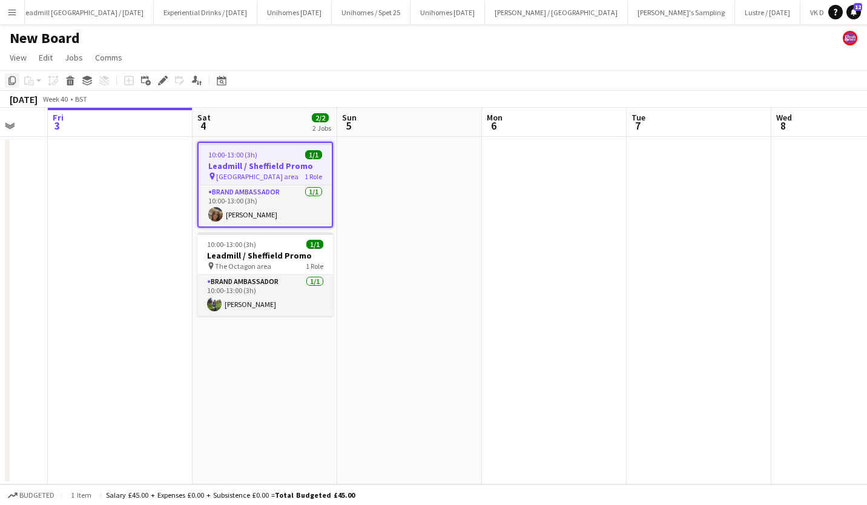
click at [11, 79] on icon "Copy" at bounding box center [12, 81] width 10 height 10
click at [261, 164] on h3 "Leadmill / Sheffield Promo" at bounding box center [265, 165] width 133 height 11
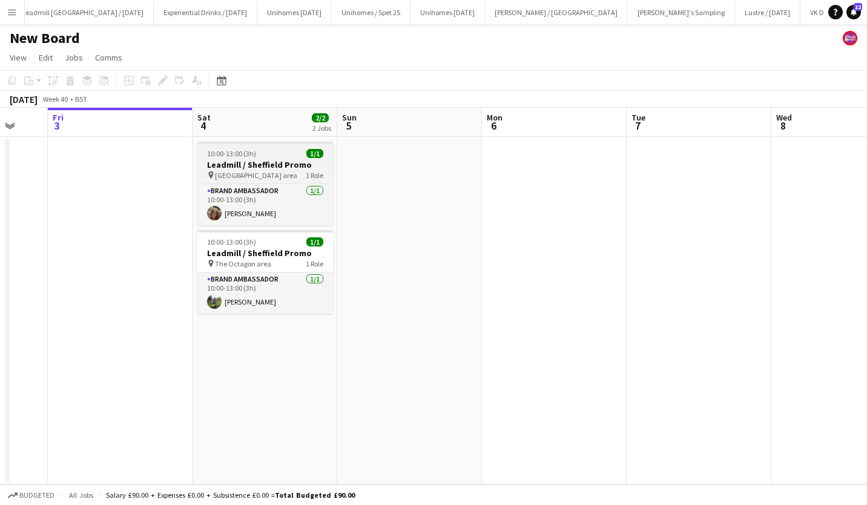
click at [261, 164] on h3 "Leadmill / Sheffield Promo" at bounding box center [265, 164] width 136 height 11
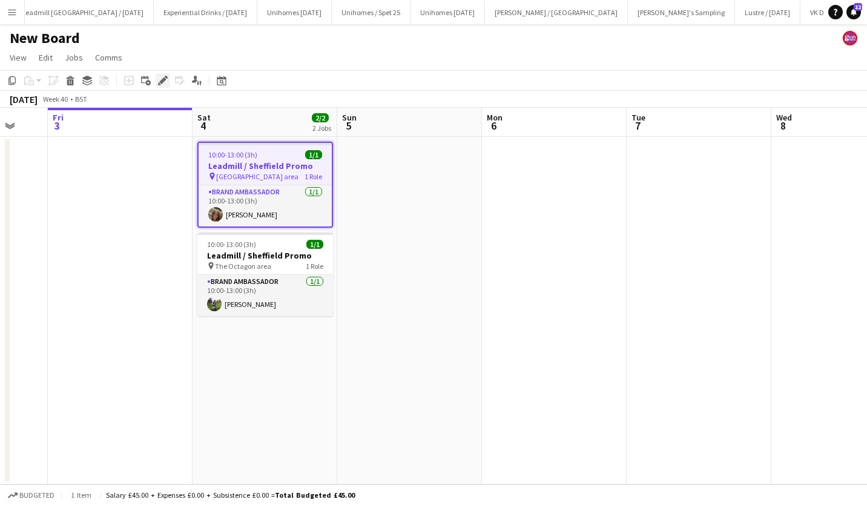
click at [163, 75] on div "Edit" at bounding box center [163, 80] width 15 height 15
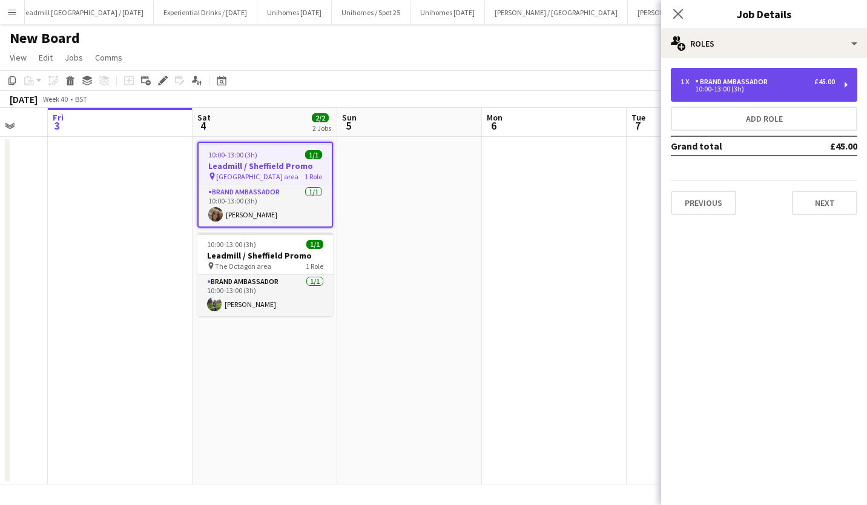
click at [720, 90] on div "10:00-13:00 (3h)" at bounding box center [757, 89] width 154 height 6
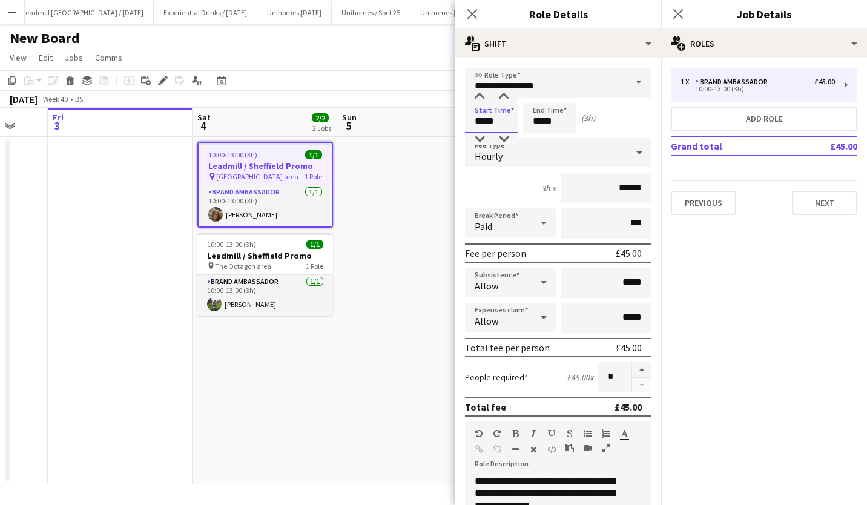
click at [490, 120] on input "*****" at bounding box center [491, 118] width 53 height 30
click at [502, 138] on div at bounding box center [503, 139] width 24 height 12
click at [476, 94] on div at bounding box center [479, 97] width 24 height 12
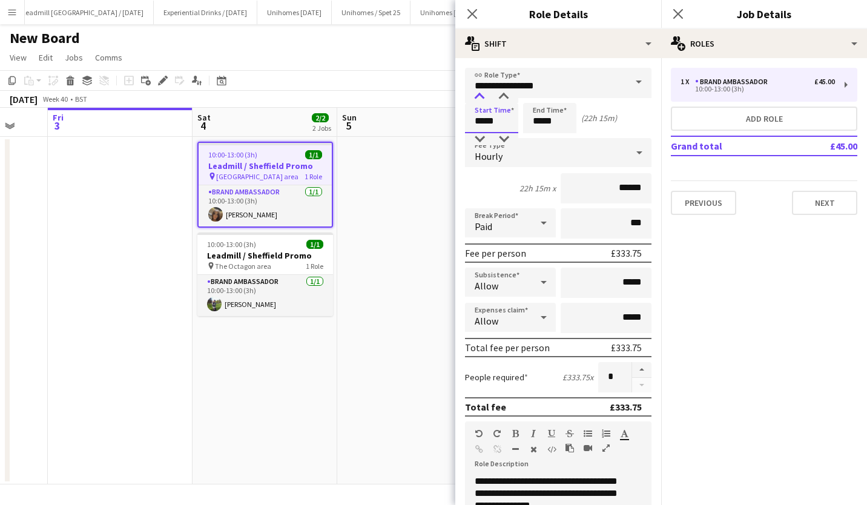
click at [476, 94] on div at bounding box center [479, 97] width 24 height 12
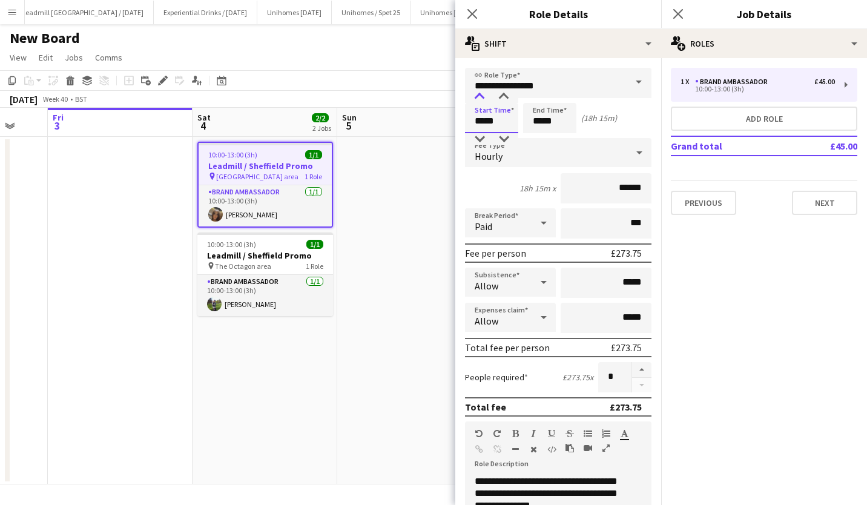
click at [476, 94] on div at bounding box center [479, 97] width 24 height 12
type input "*****"
click at [476, 94] on div at bounding box center [479, 97] width 24 height 12
click at [547, 119] on input "*****" at bounding box center [549, 118] width 53 height 30
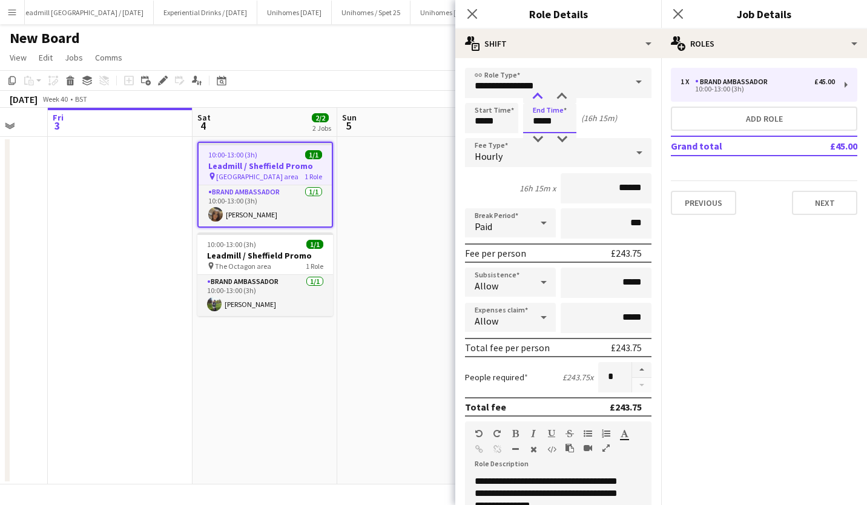
click at [537, 93] on div at bounding box center [537, 97] width 24 height 12
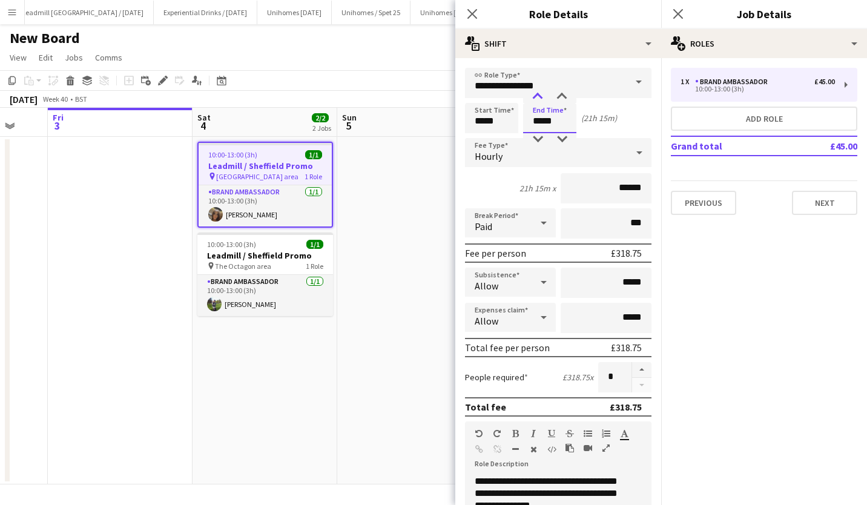
click at [537, 93] on div at bounding box center [537, 97] width 24 height 12
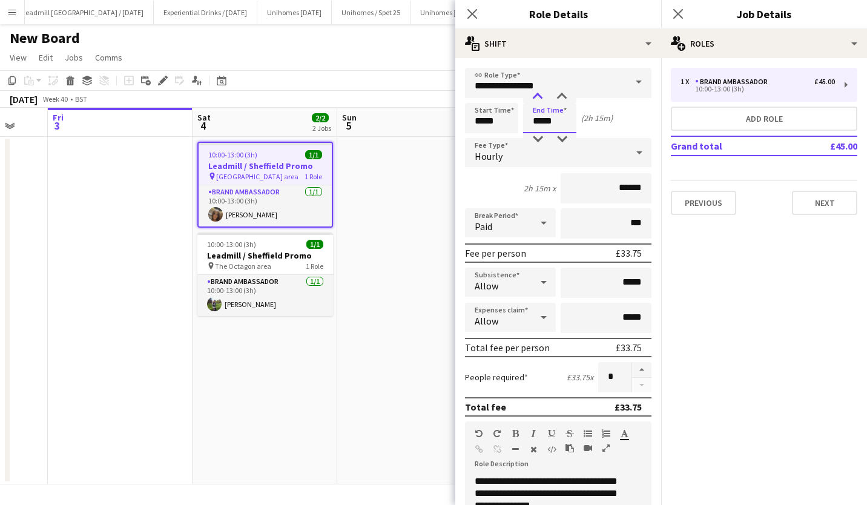
click at [537, 93] on div at bounding box center [537, 97] width 24 height 12
type input "*****"
click at [537, 136] on div at bounding box center [537, 139] width 24 height 12
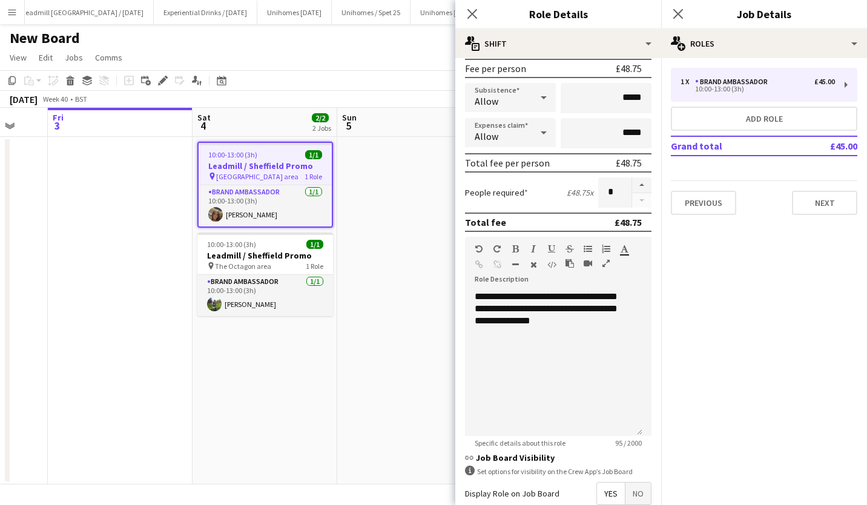
scroll to position [179, 0]
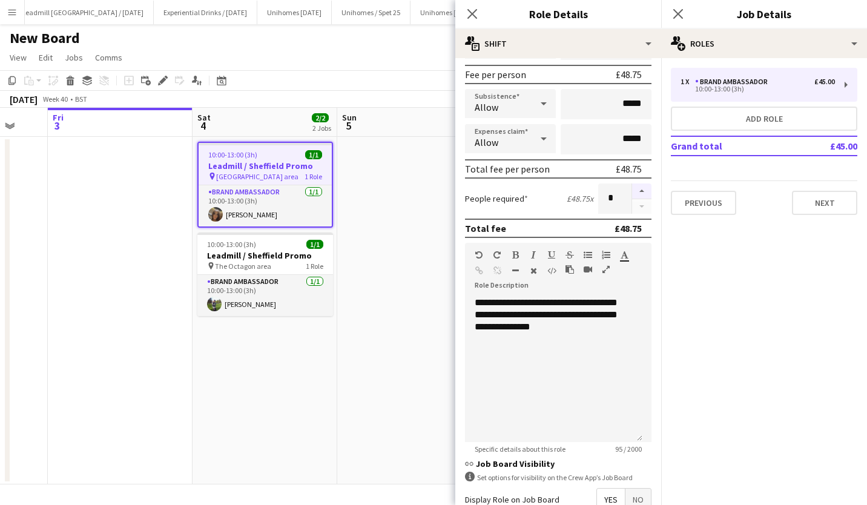
click at [634, 192] on button "button" at bounding box center [641, 191] width 19 height 16
type input "*"
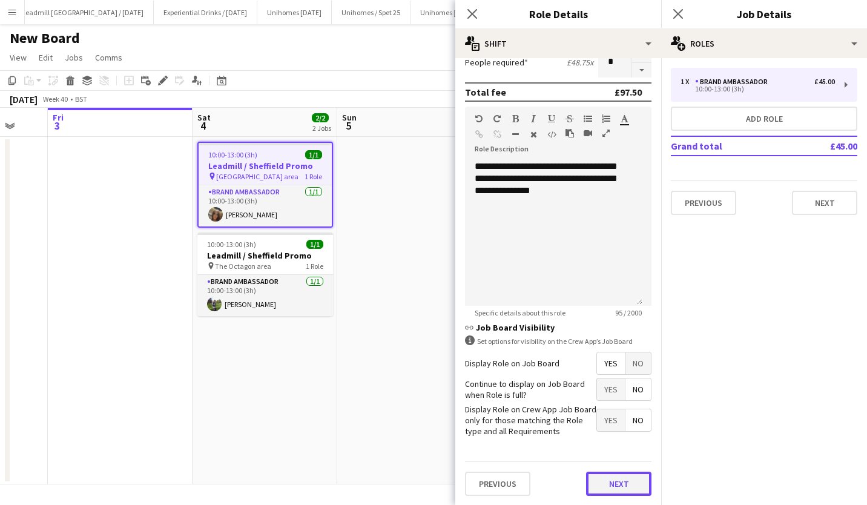
click at [612, 481] on button "Next" at bounding box center [618, 483] width 65 height 24
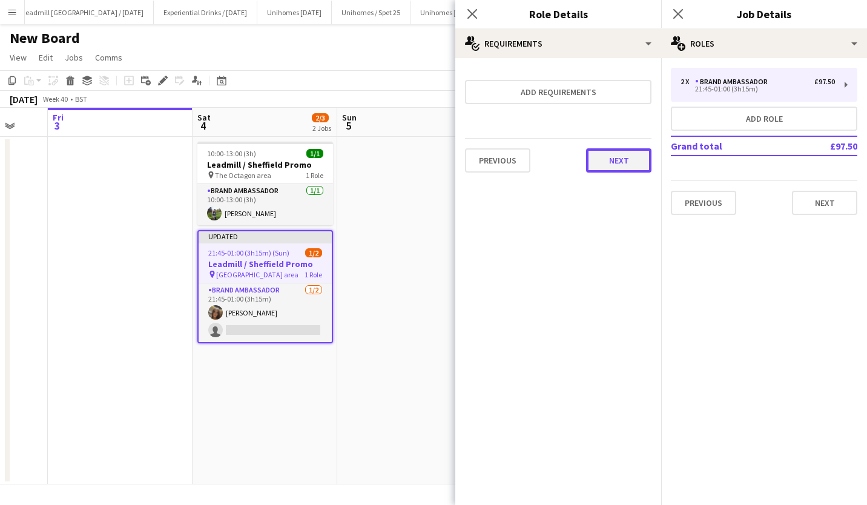
click at [620, 159] on button "Next" at bounding box center [618, 160] width 65 height 24
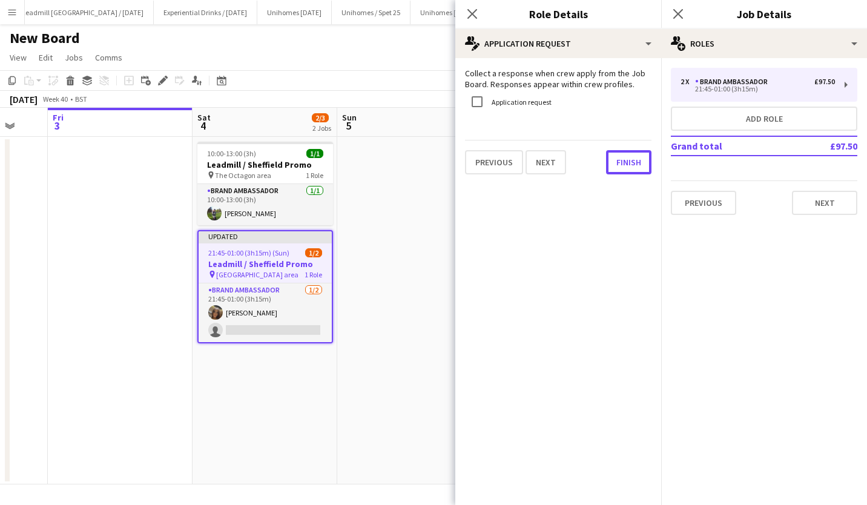
click at [620, 159] on button "Finish" at bounding box center [628, 162] width 45 height 24
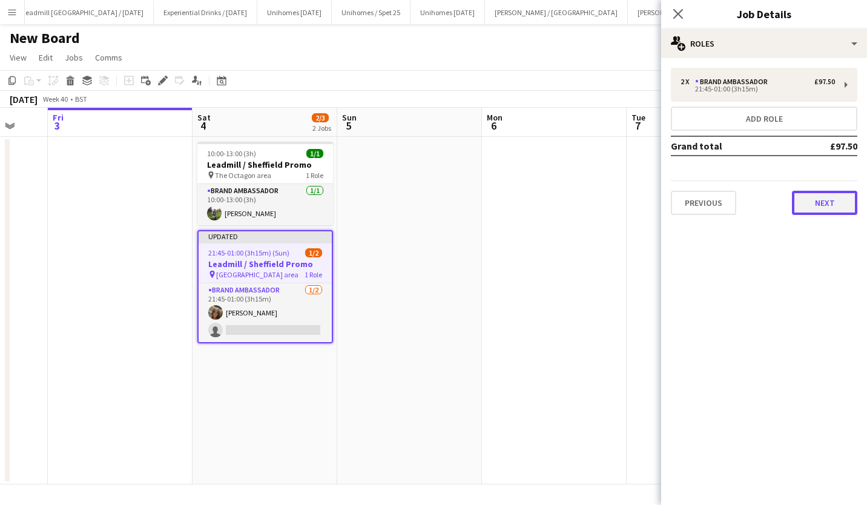
click at [815, 193] on button "Next" at bounding box center [824, 203] width 65 height 24
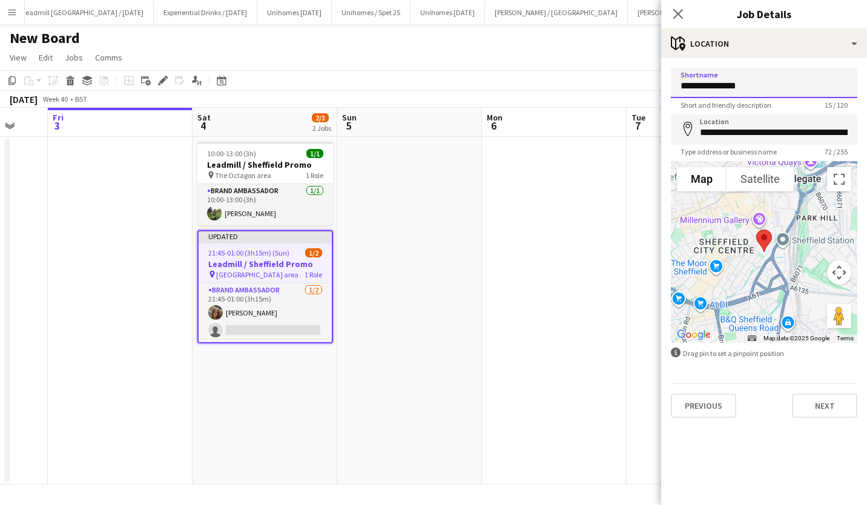
drag, startPoint x: 760, startPoint y: 92, endPoint x: 633, endPoint y: 81, distance: 127.6
click at [633, 81] on body "Menu Boards Boards Boards All jobs Status Workforce Workforce My Workforce Recr…" at bounding box center [433, 252] width 867 height 505
type input "**********"
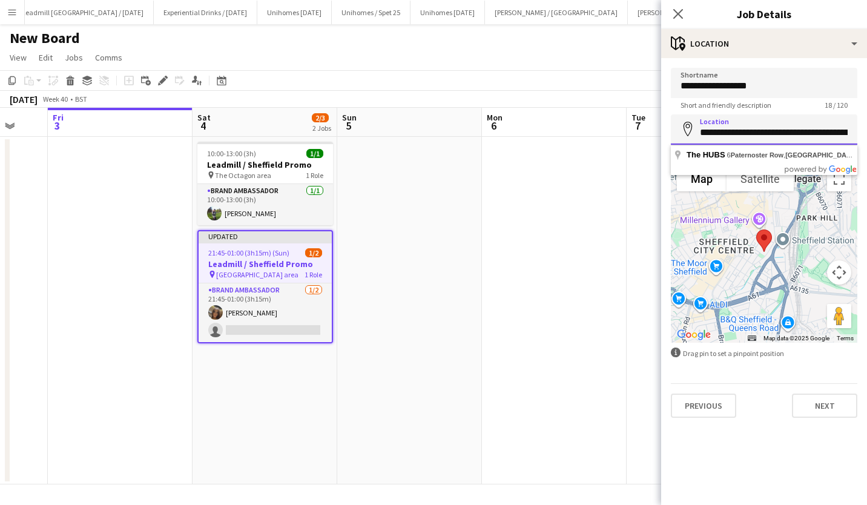
scroll to position [0, 145]
drag, startPoint x: 700, startPoint y: 130, endPoint x: 866, endPoint y: 129, distance: 165.8
click at [866, 129] on html "Menu Boards Boards Boards All jobs Status Workforce Workforce My Workforce Recr…" at bounding box center [433, 252] width 867 height 505
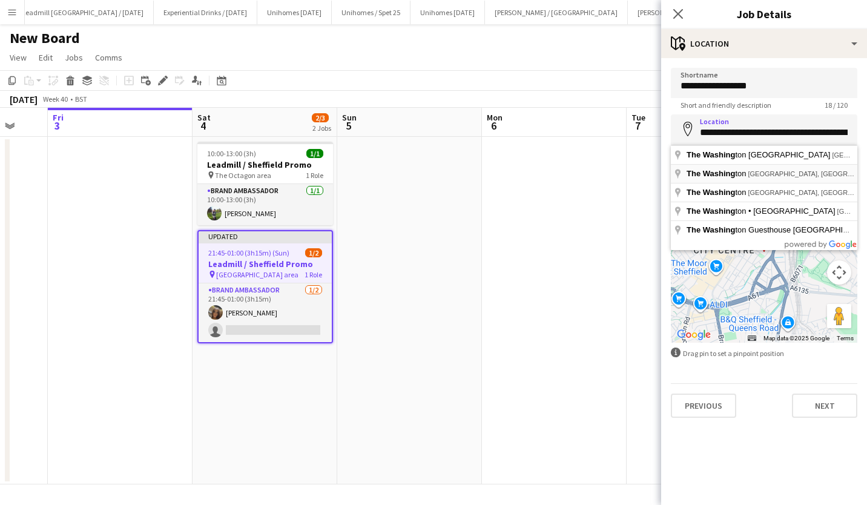
type input "**********"
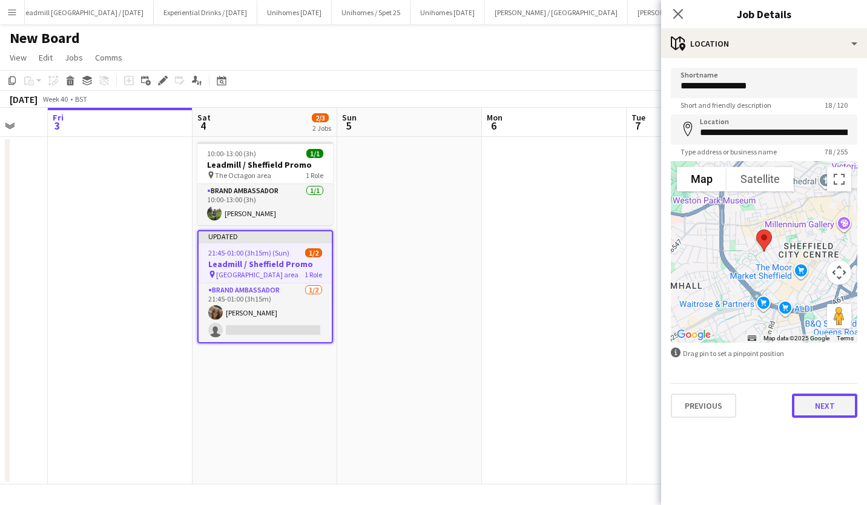
click at [816, 401] on button "Next" at bounding box center [824, 405] width 65 height 24
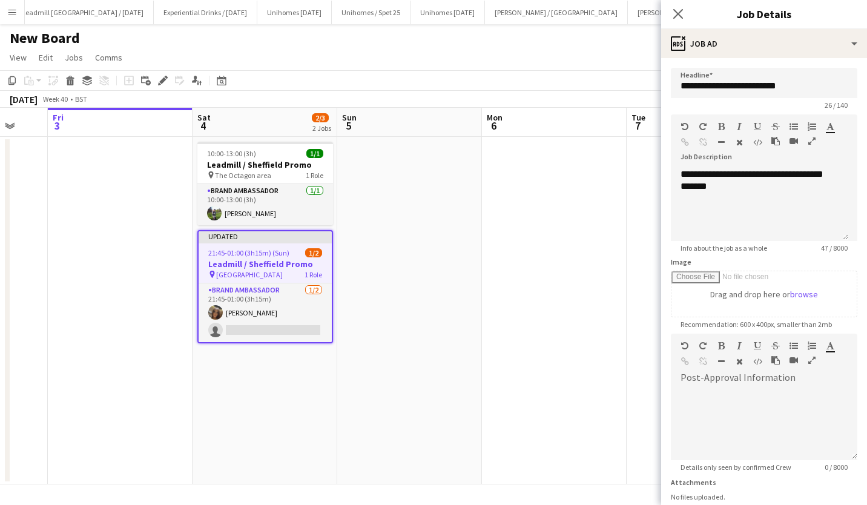
scroll to position [93, 0]
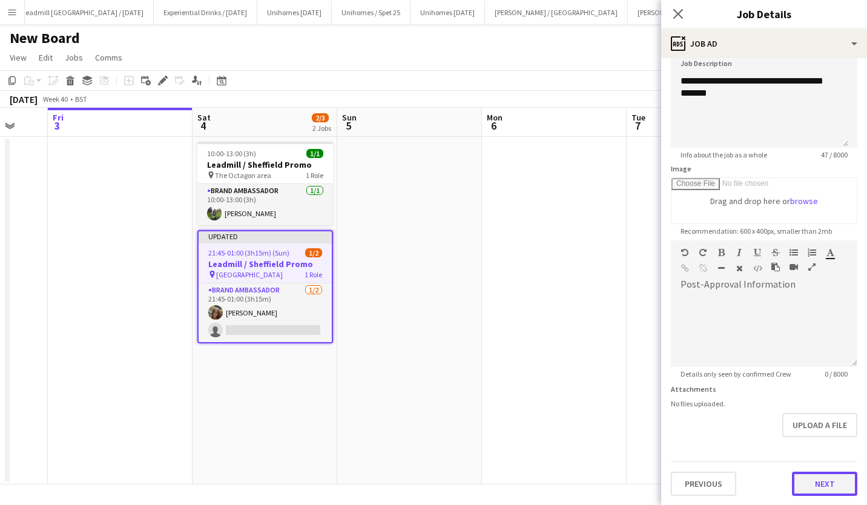
click at [812, 474] on button "Next" at bounding box center [824, 483] width 65 height 24
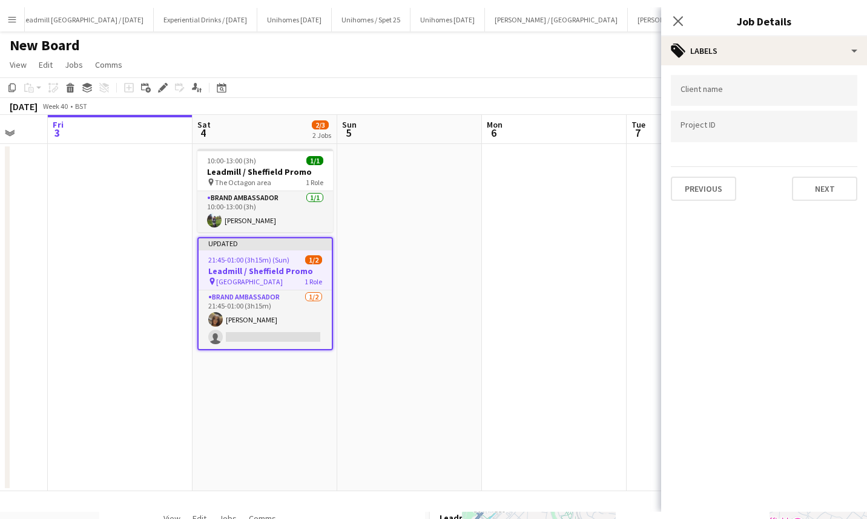
scroll to position [0, 0]
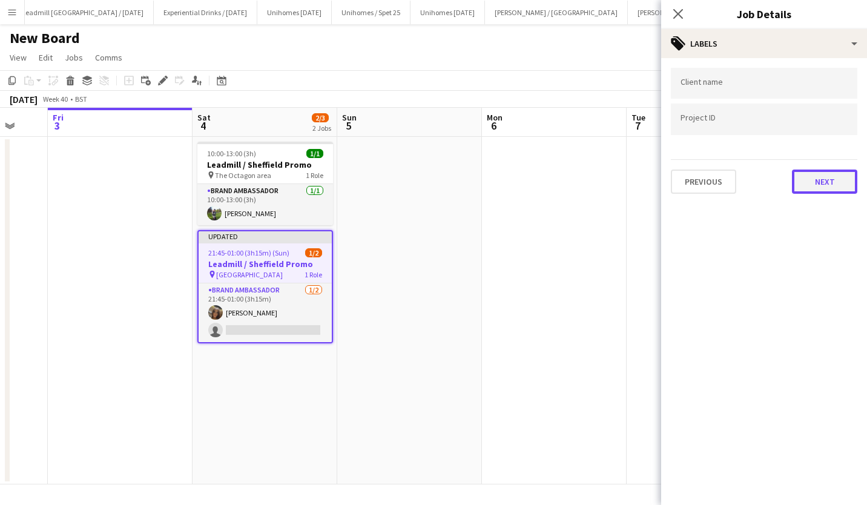
click at [835, 180] on button "Next" at bounding box center [824, 181] width 65 height 24
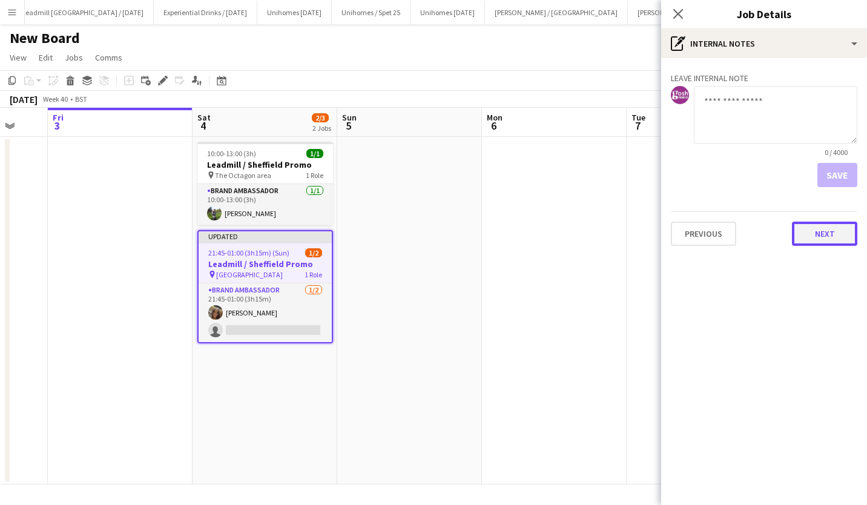
click at [833, 223] on button "Next" at bounding box center [824, 233] width 65 height 24
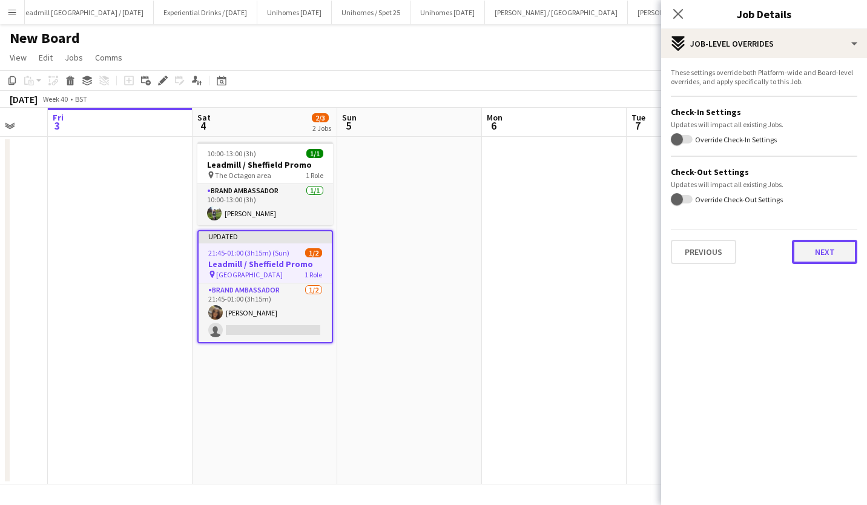
click at [825, 246] on button "Next" at bounding box center [824, 252] width 65 height 24
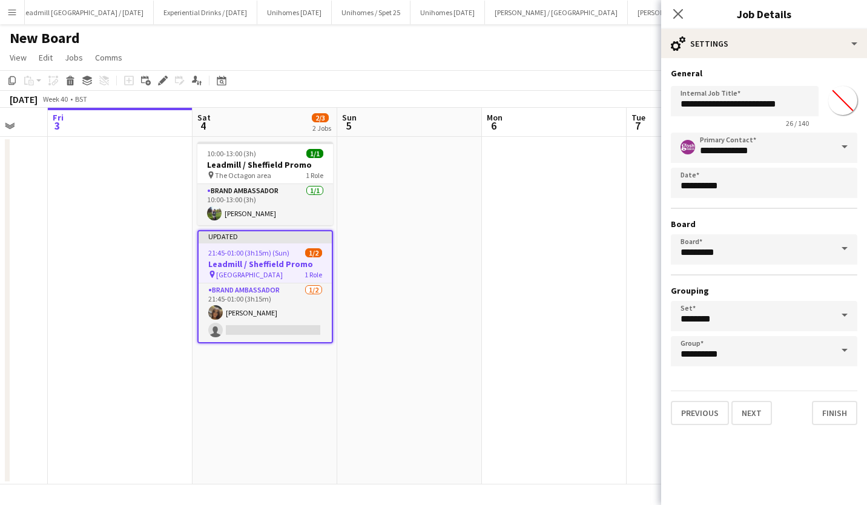
click at [836, 425] on div "**********" at bounding box center [764, 246] width 206 height 376
click at [837, 421] on button "Finish" at bounding box center [834, 413] width 45 height 24
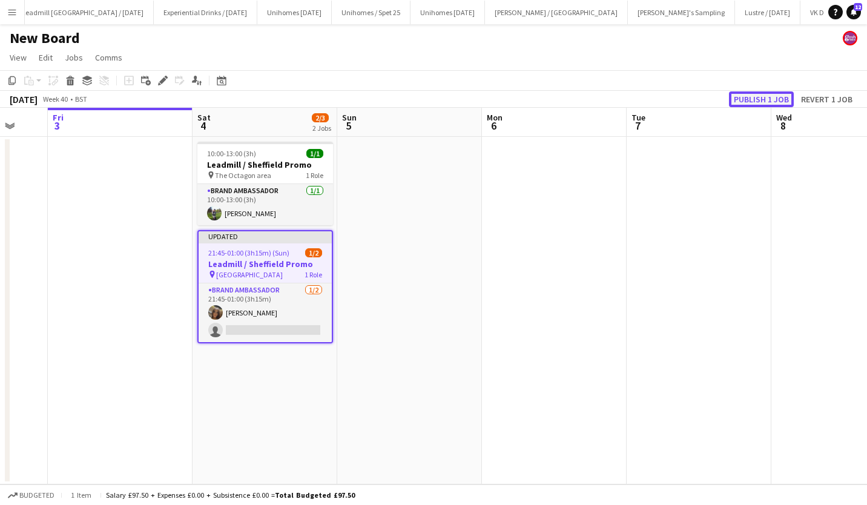
click at [756, 97] on button "Publish 1 job" at bounding box center [761, 99] width 65 height 16
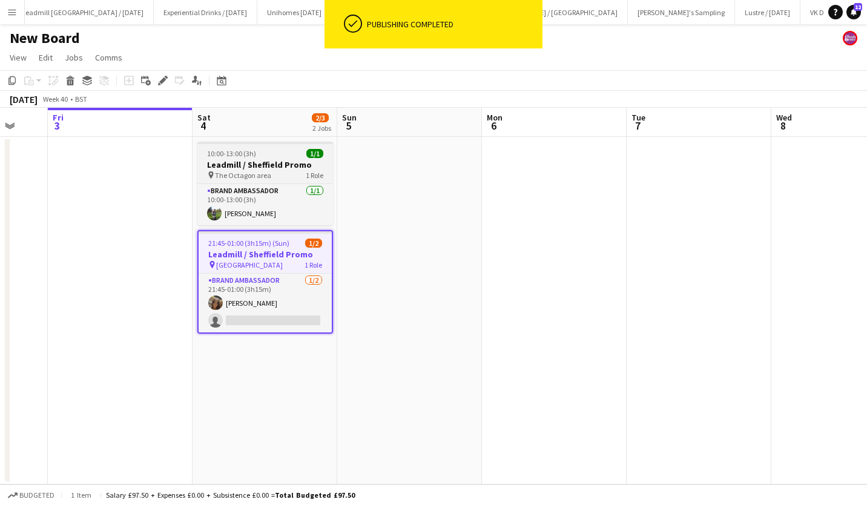
click at [265, 162] on h3 "Leadmill / Sheffield Promo" at bounding box center [265, 164] width 136 height 11
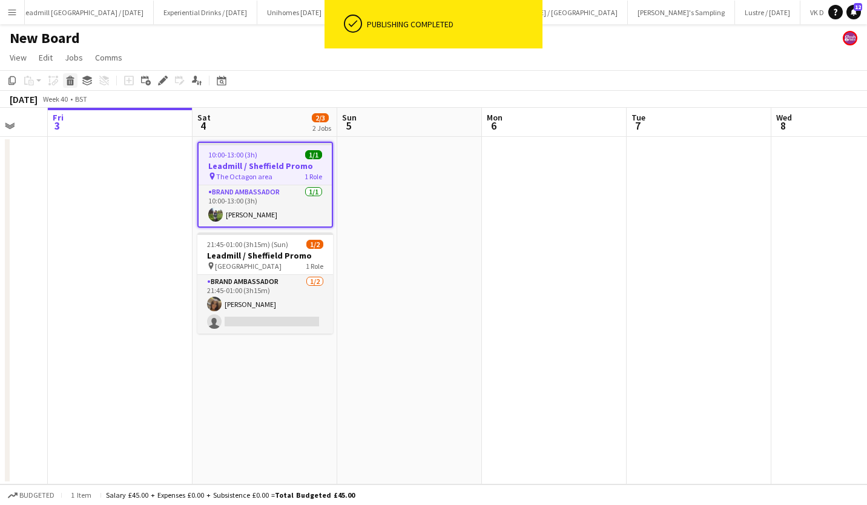
click at [68, 74] on div "Delete" at bounding box center [70, 80] width 15 height 15
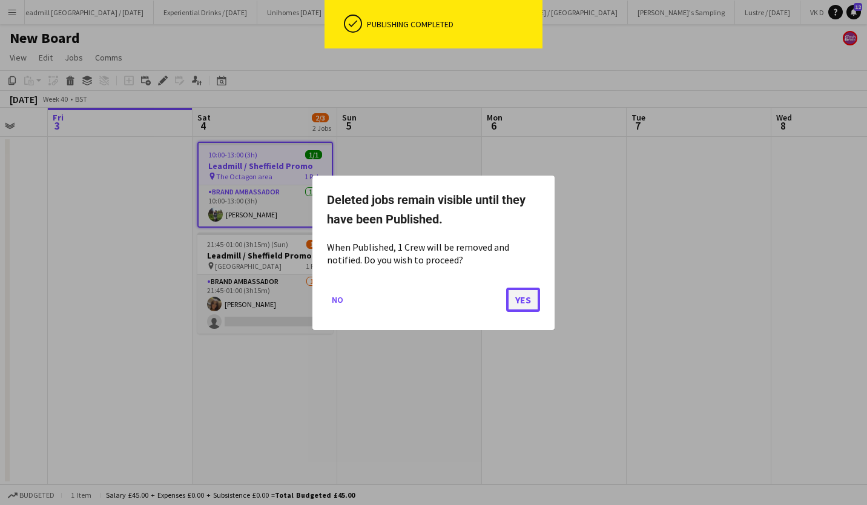
click at [527, 292] on button "Yes" at bounding box center [523, 299] width 34 height 24
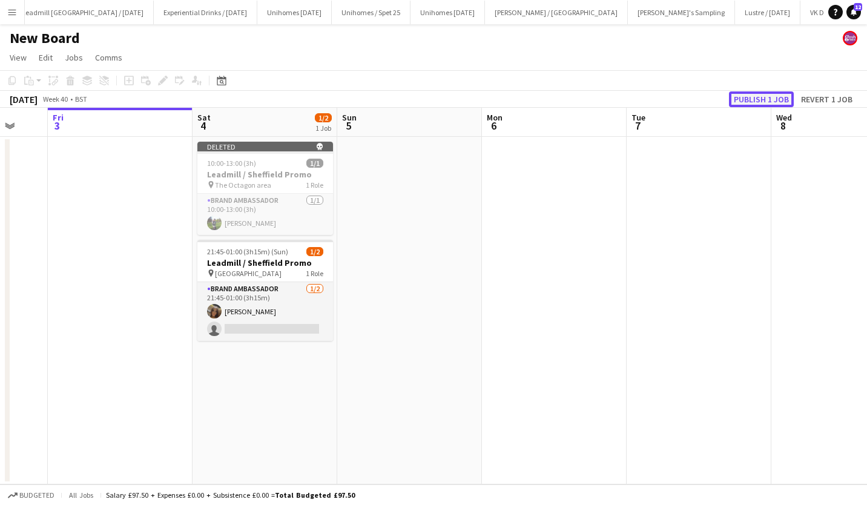
click at [758, 94] on button "Publish 1 job" at bounding box center [761, 99] width 65 height 16
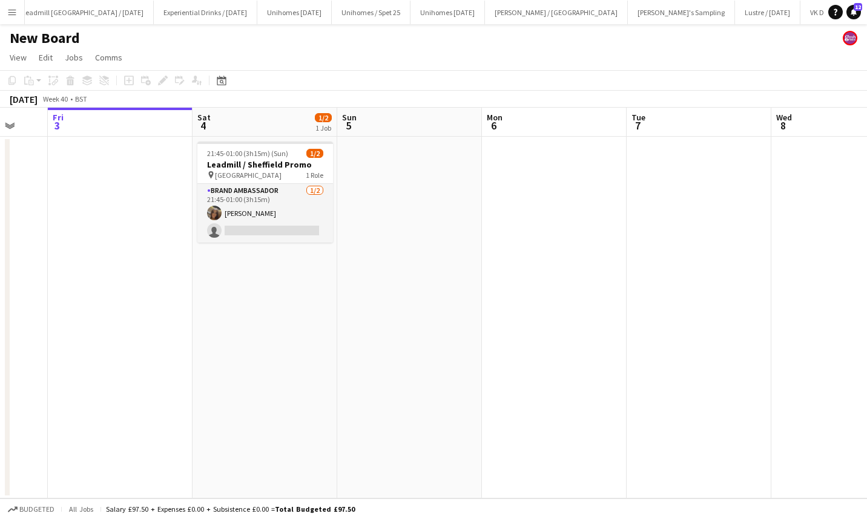
click at [270, 159] on h3 "Leadmill / Sheffield Promo" at bounding box center [265, 164] width 136 height 11
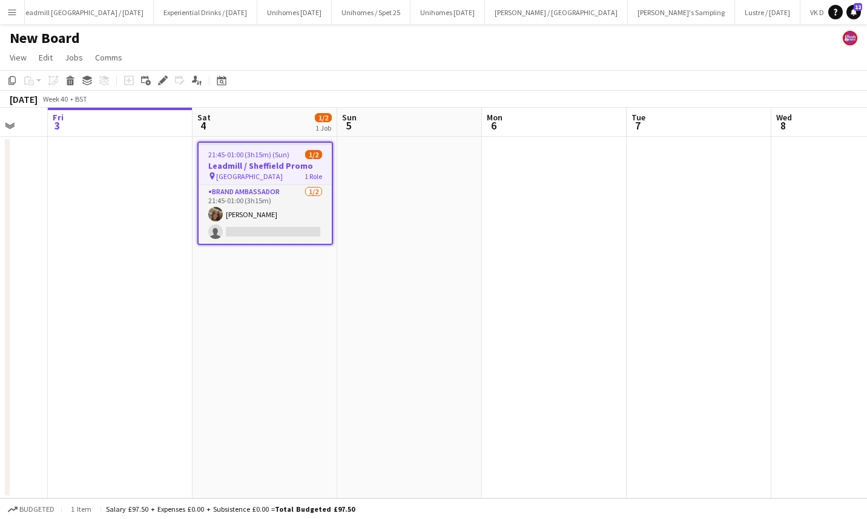
click at [160, 78] on icon "Edit" at bounding box center [163, 81] width 10 height 10
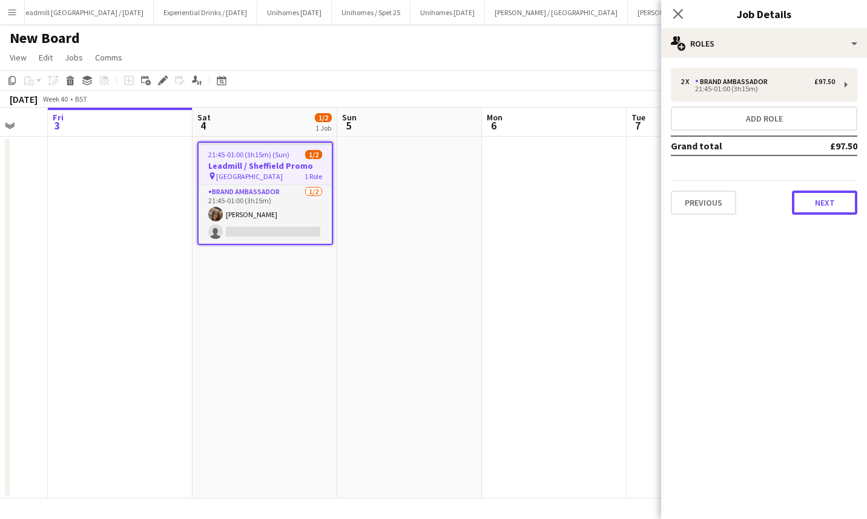
click at [824, 206] on button "Next" at bounding box center [824, 203] width 65 height 24
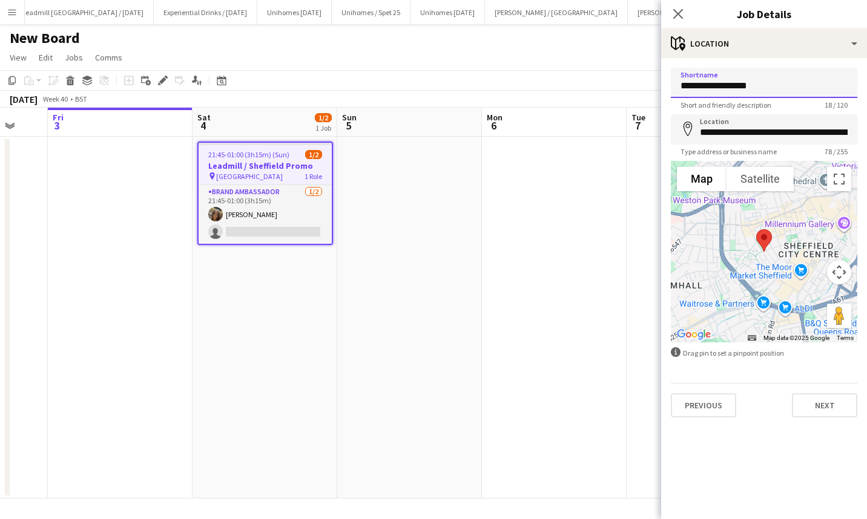
drag, startPoint x: 780, startPoint y: 89, endPoint x: 602, endPoint y: 70, distance: 179.5
click at [602, 70] on body "Menu Boards Boards Boards All jobs Status Workforce Workforce My Workforce Recr…" at bounding box center [433, 259] width 867 height 519
type input "**********"
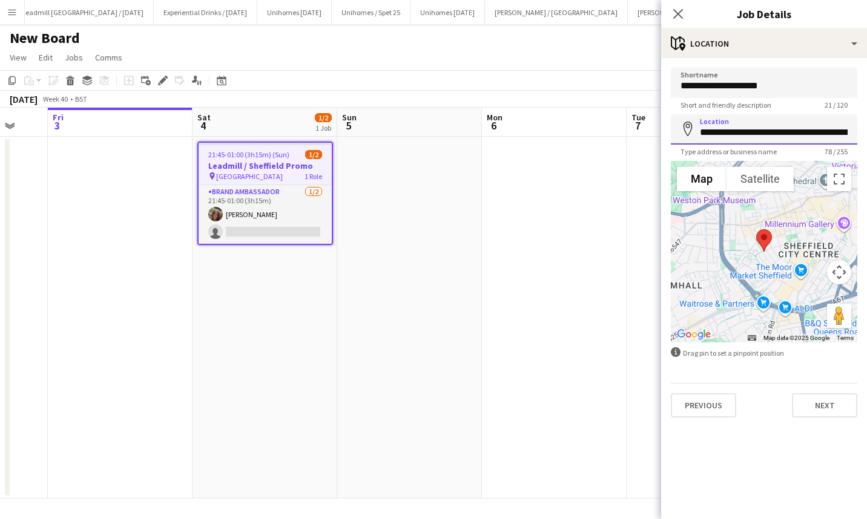
click at [770, 136] on input "**********" at bounding box center [764, 129] width 186 height 30
drag, startPoint x: 701, startPoint y: 131, endPoint x: 866, endPoint y: 142, distance: 165.6
click at [866, 142] on html "Menu Boards Boards Boards All jobs Status Workforce Workforce My Workforce Recr…" at bounding box center [433, 259] width 867 height 519
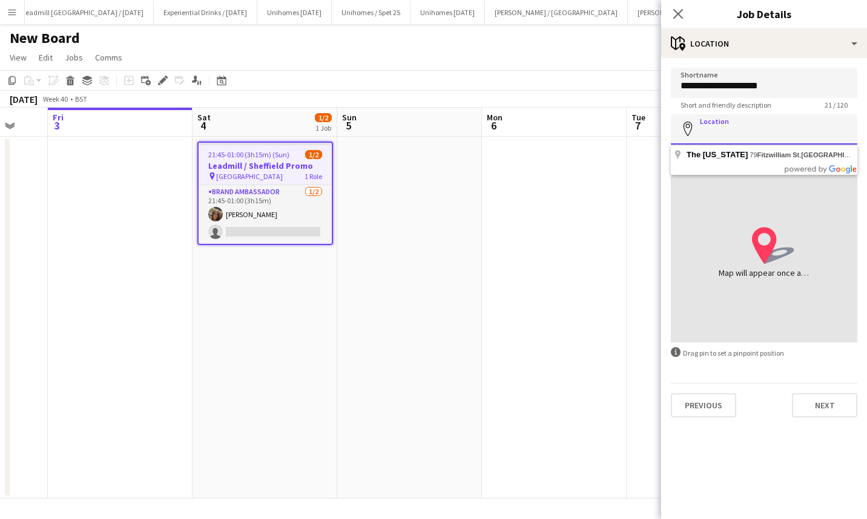
scroll to position [0, 0]
paste input "**********"
type input "**********"
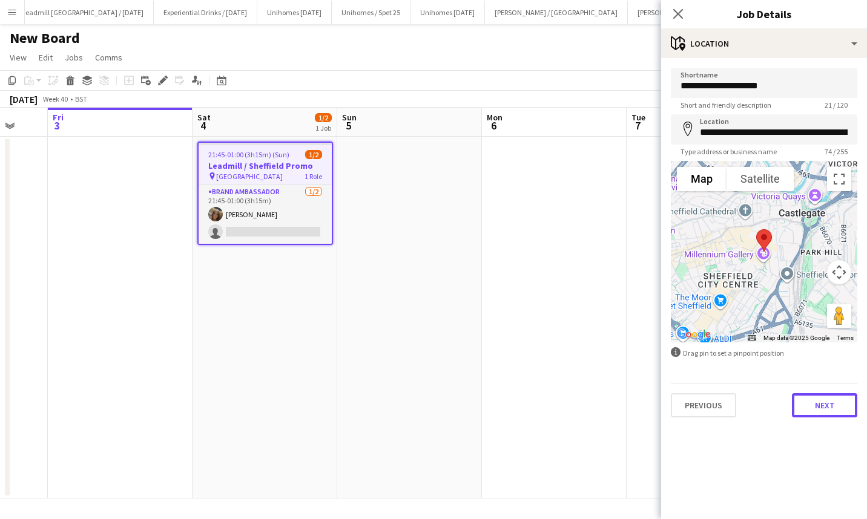
click at [824, 399] on button "Next" at bounding box center [824, 405] width 65 height 24
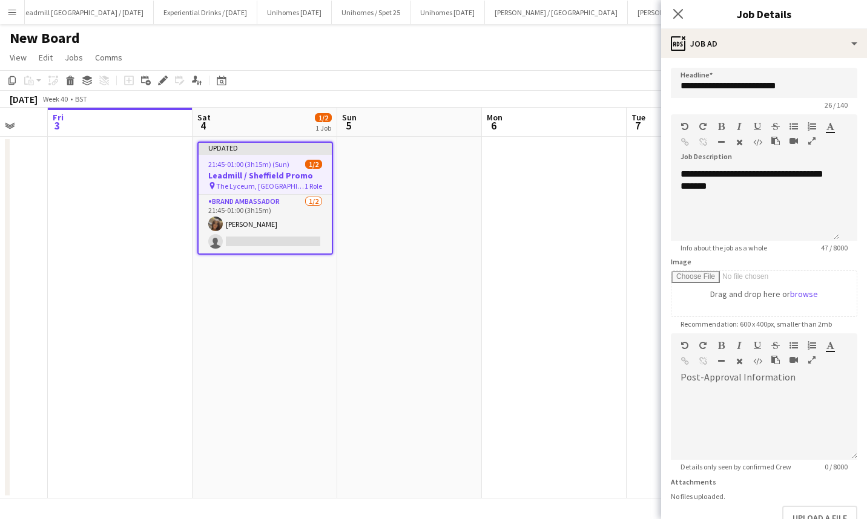
scroll to position [79, 0]
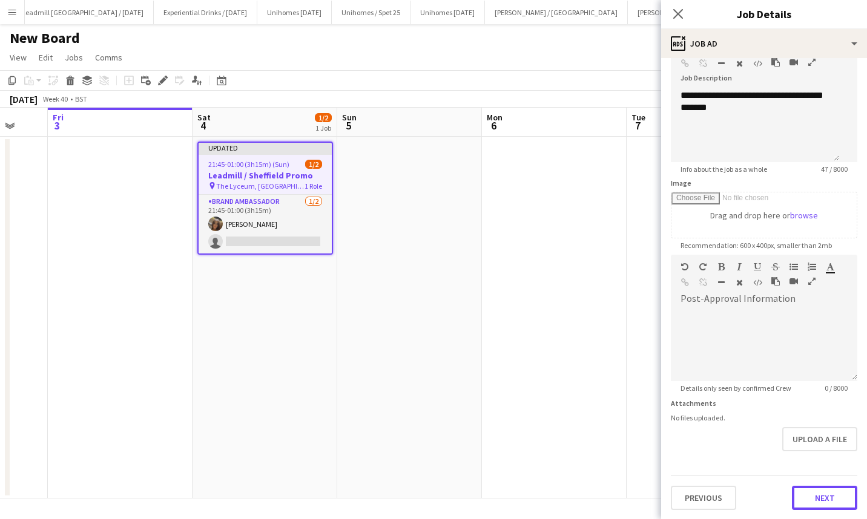
click at [812, 493] on button "Next" at bounding box center [824, 498] width 65 height 24
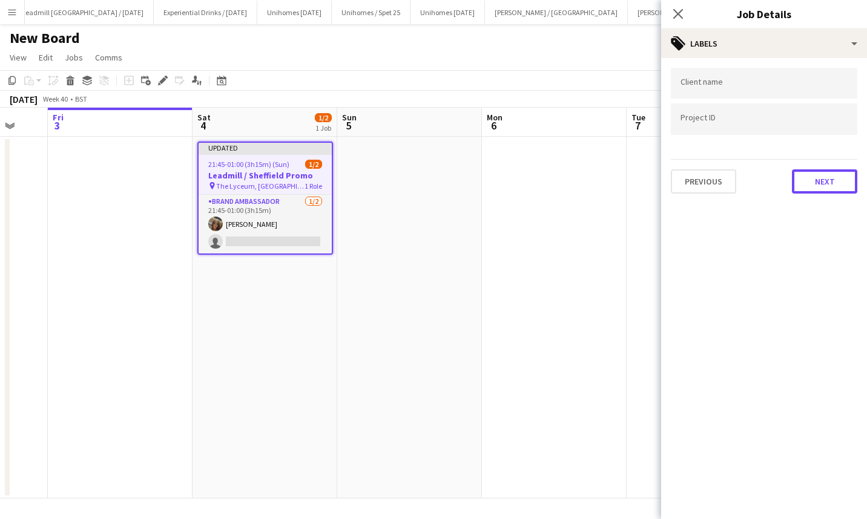
click at [810, 183] on button "Next" at bounding box center [824, 181] width 65 height 24
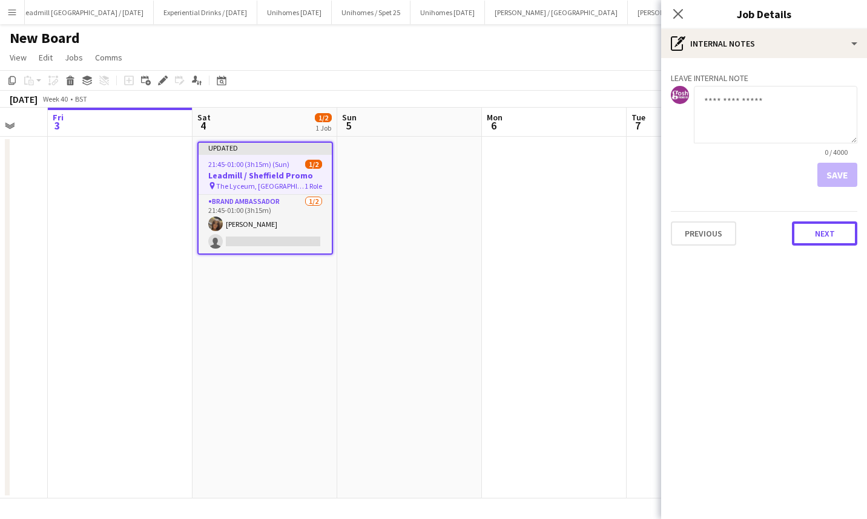
click at [816, 230] on button "Next" at bounding box center [824, 233] width 65 height 24
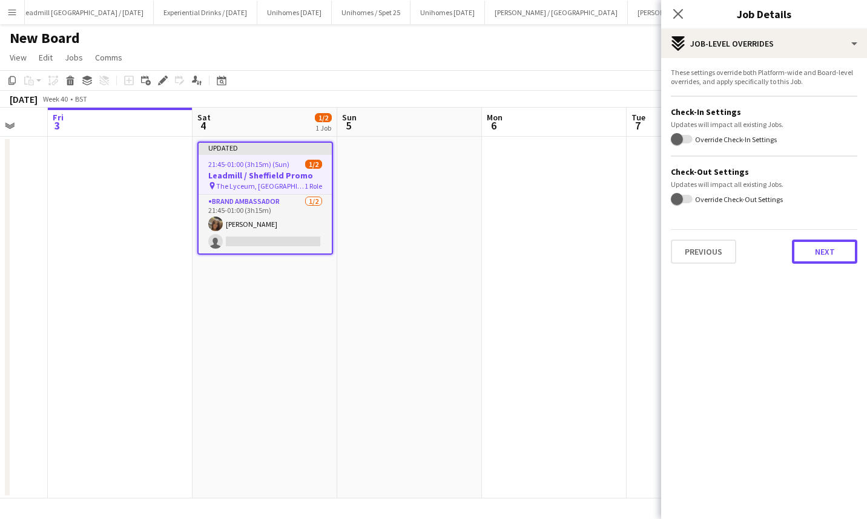
click at [819, 249] on button "Next" at bounding box center [824, 252] width 65 height 24
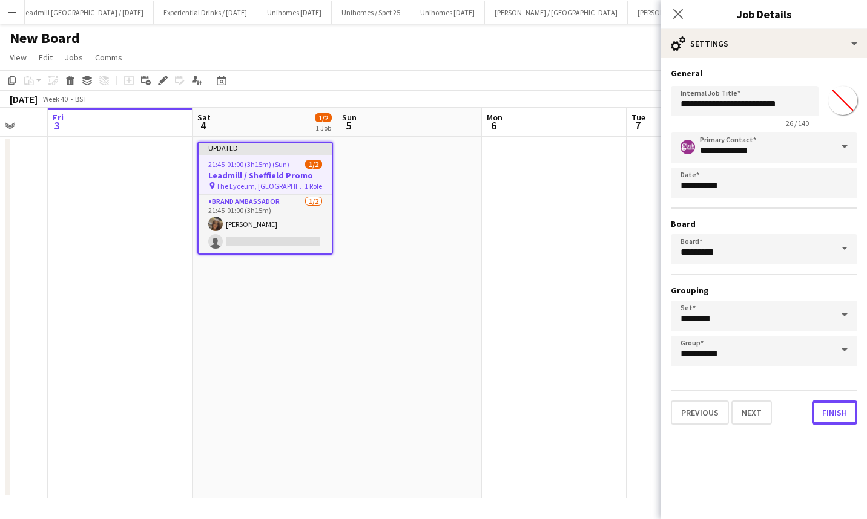
click at [832, 407] on button "Finish" at bounding box center [834, 413] width 45 height 24
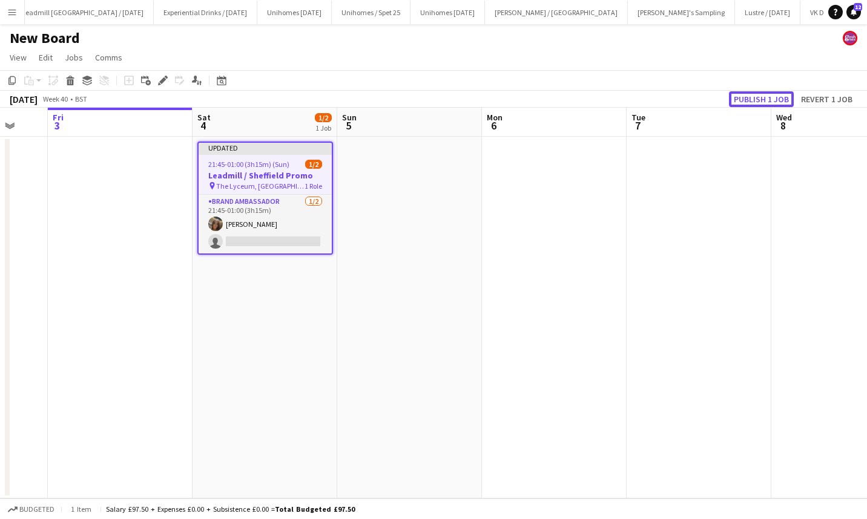
click at [763, 97] on button "Publish 1 job" at bounding box center [761, 99] width 65 height 16
